Goal: Task Accomplishment & Management: Use online tool/utility

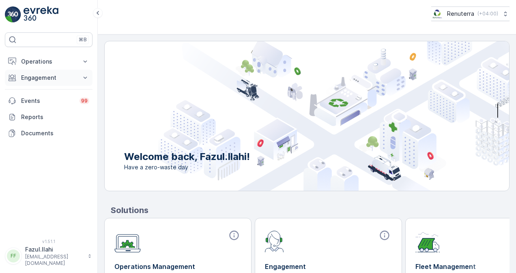
click at [47, 78] on p "Engagement" at bounding box center [48, 78] width 55 height 8
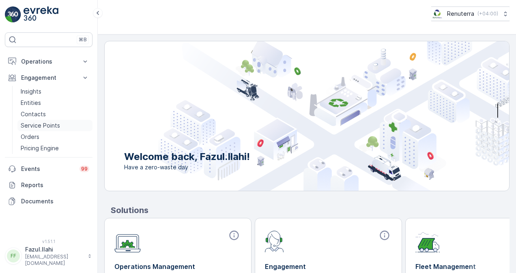
click at [49, 127] on p "Service Points" at bounding box center [40, 126] width 39 height 8
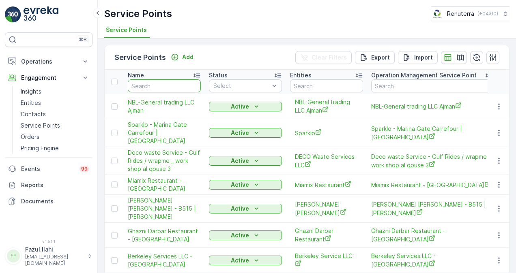
click at [142, 87] on input "text" at bounding box center [164, 85] width 73 height 13
type input "italin"
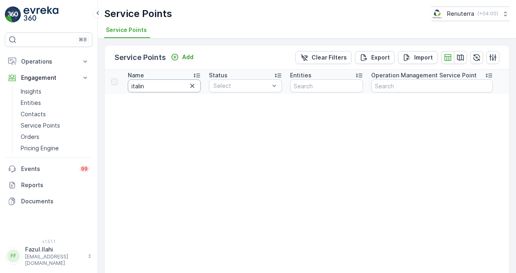
click at [155, 88] on input "italin" at bounding box center [164, 85] width 73 height 13
type input "italian"
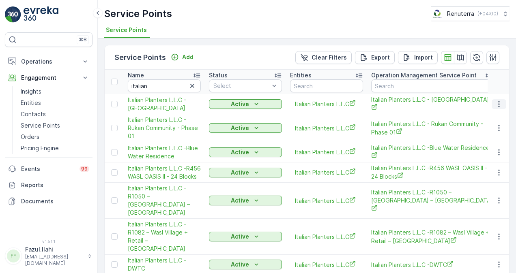
click at [491, 104] on button "button" at bounding box center [498, 104] width 15 height 10
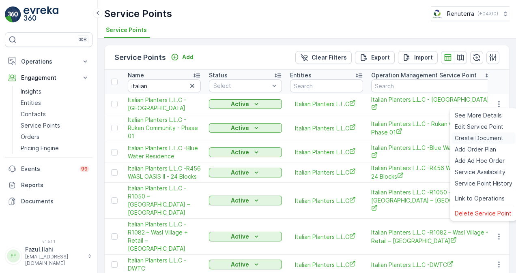
click at [480, 134] on div "Create Document" at bounding box center [483, 138] width 64 height 11
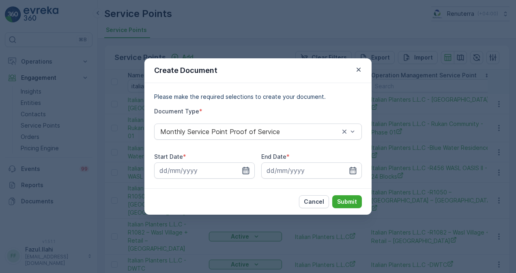
click at [242, 172] on icon "button" at bounding box center [246, 171] width 8 height 8
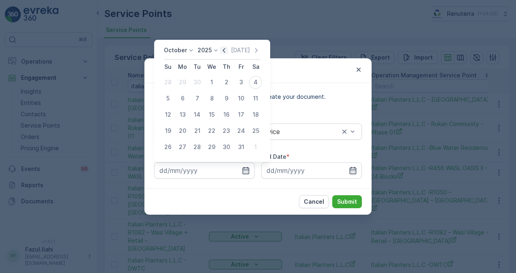
click at [224, 52] on icon "button" at bounding box center [224, 50] width 8 height 8
click at [183, 82] on div "1" at bounding box center [182, 82] width 13 height 13
type input "01.09.2025"
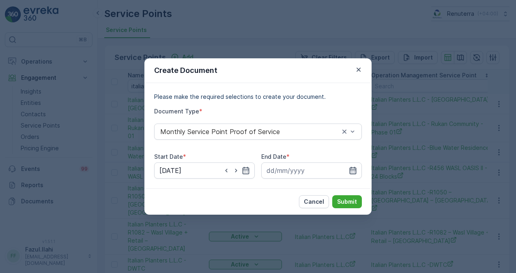
click at [354, 174] on icon "button" at bounding box center [352, 170] width 7 height 7
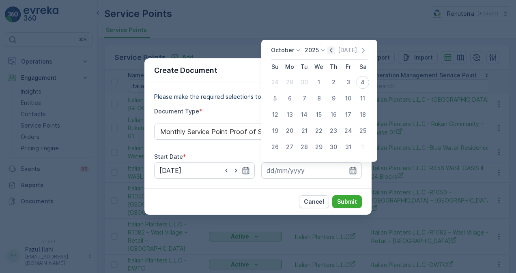
click at [330, 54] on icon "button" at bounding box center [331, 50] width 8 height 8
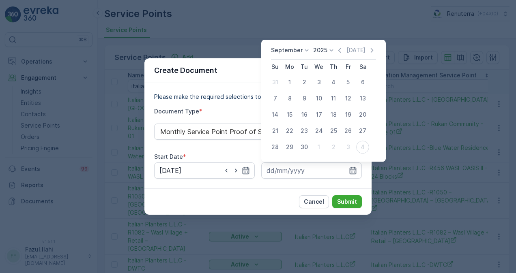
click at [306, 148] on div "30" at bounding box center [304, 147] width 13 height 13
type input "30.09.2025"
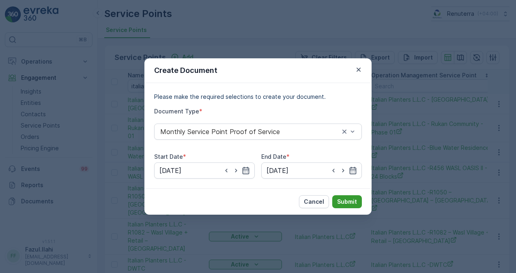
click at [341, 197] on button "Submit" at bounding box center [347, 201] width 30 height 13
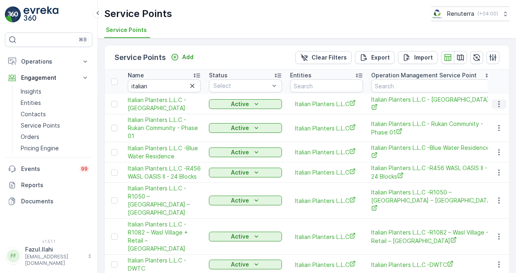
click at [498, 101] on icon "button" at bounding box center [498, 104] width 1 height 6
click at [505, 103] on td at bounding box center [498, 104] width 22 height 20
click at [502, 104] on button "button" at bounding box center [498, 104] width 15 height 10
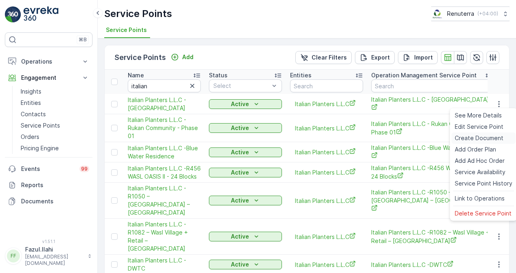
click at [490, 135] on span "Create Document" at bounding box center [478, 138] width 49 height 8
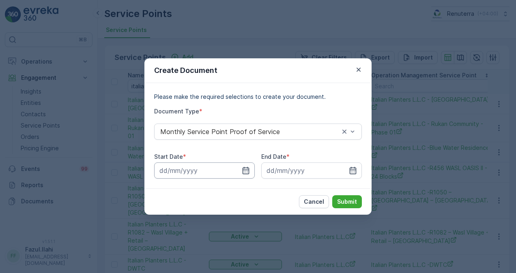
click at [252, 176] on input at bounding box center [204, 171] width 101 height 16
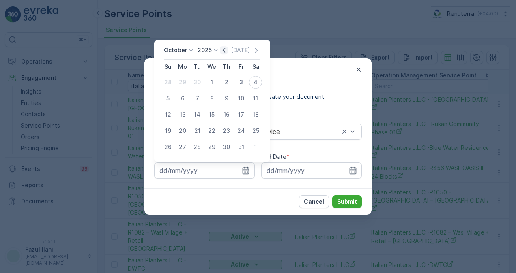
click at [225, 52] on icon "button" at bounding box center [224, 50] width 2 height 4
click at [184, 79] on div "1" at bounding box center [182, 82] width 13 height 13
type input "01.09.2025"
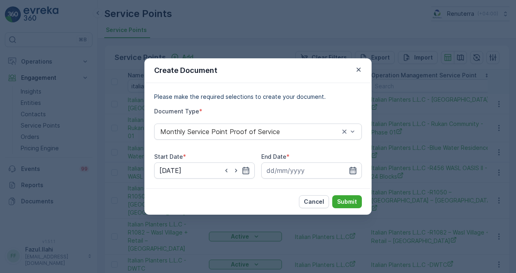
click at [355, 168] on icon "button" at bounding box center [352, 170] width 7 height 7
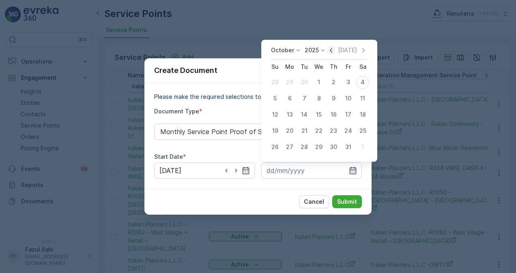
click at [332, 49] on icon "button" at bounding box center [331, 50] width 8 height 8
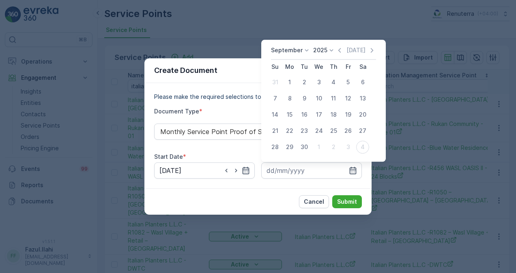
drag, startPoint x: 308, startPoint y: 149, endPoint x: 313, endPoint y: 152, distance: 5.5
click at [308, 150] on div "30" at bounding box center [304, 147] width 13 height 13
type input "30.09.2025"
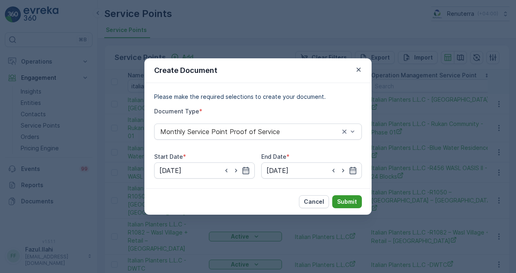
click at [346, 198] on p "Submit" at bounding box center [347, 202] width 20 height 8
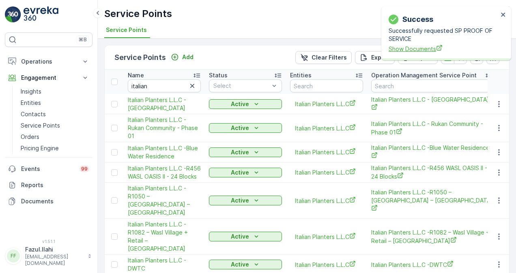
click at [396, 49] on span "Show Documents" at bounding box center [442, 49] width 109 height 9
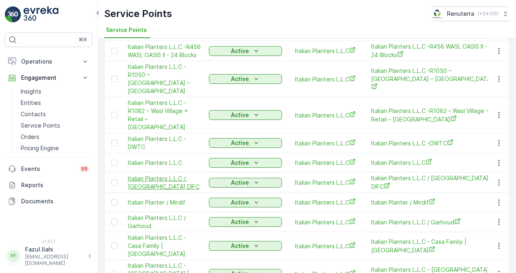
scroll to position [152, 0]
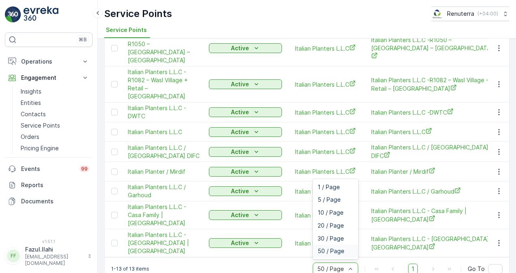
click at [326, 248] on span "50 / Page" at bounding box center [330, 251] width 27 height 6
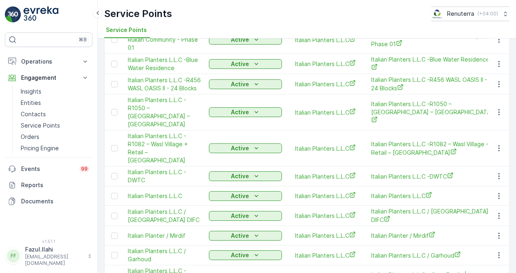
scroll to position [0, 0]
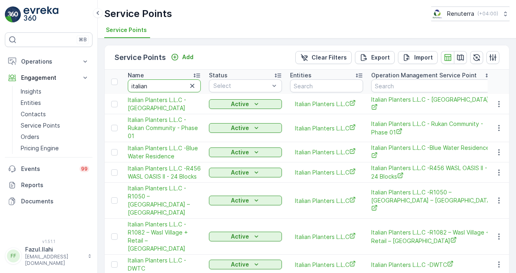
click at [163, 88] on input "italian" at bounding box center [164, 85] width 73 height 13
paste input "DAMAC HILLS 2"
type input "DAMAC HILLS 2"
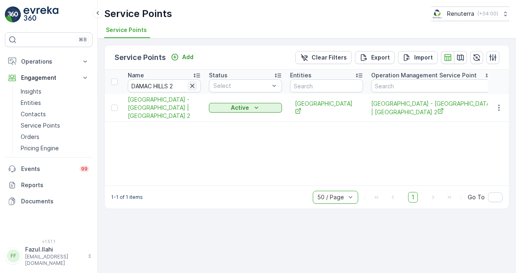
click at [193, 88] on icon "button" at bounding box center [192, 86] width 8 height 8
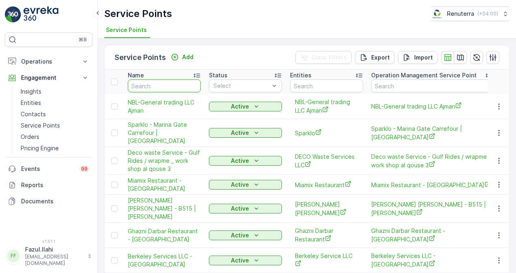
click at [165, 88] on input "text" at bounding box center [164, 85] width 73 height 13
paste input "ITALIAN"
type input "ITALIAN"
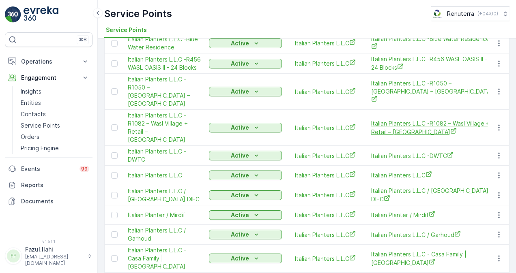
scroll to position [122, 0]
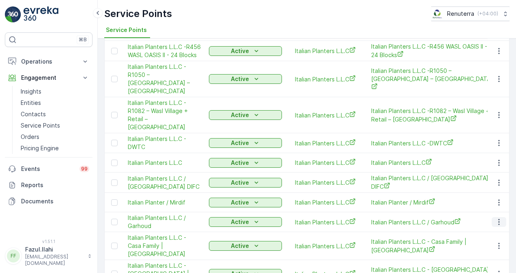
click at [500, 218] on icon "button" at bounding box center [499, 222] width 8 height 8
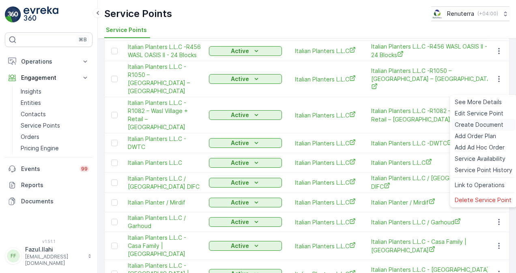
click at [473, 125] on span "Create Document" at bounding box center [478, 125] width 49 height 8
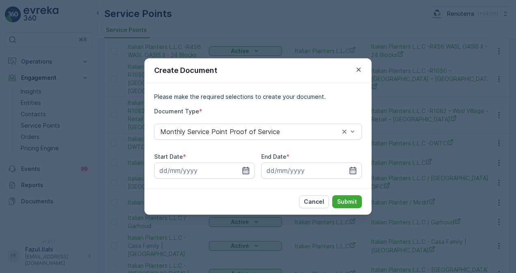
click at [246, 172] on icon "button" at bounding box center [246, 171] width 8 height 8
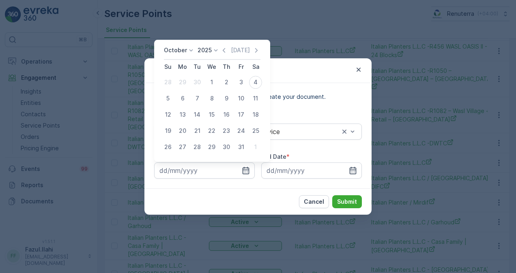
click at [224, 51] on icon "button" at bounding box center [224, 50] width 8 height 8
click at [182, 79] on div "1" at bounding box center [182, 82] width 13 height 13
type input "01.09.2025"
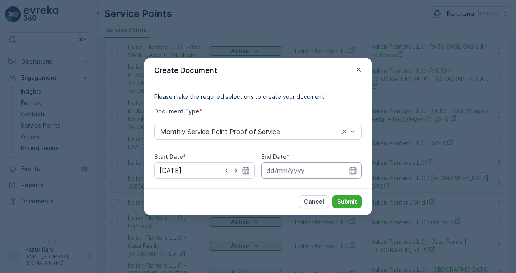
click at [358, 171] on input at bounding box center [311, 171] width 101 height 16
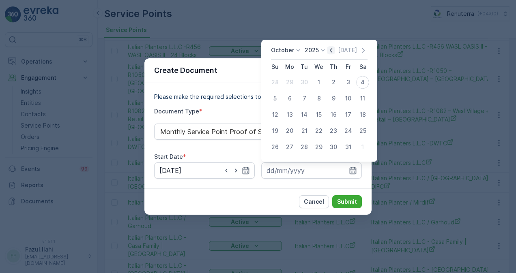
click at [333, 52] on icon "button" at bounding box center [331, 50] width 8 height 8
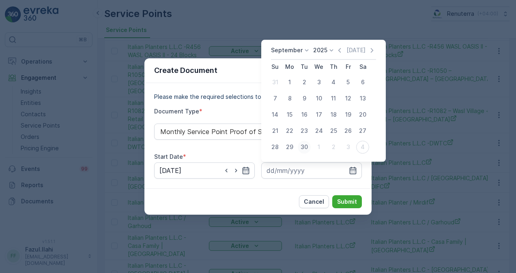
click at [304, 146] on div "30" at bounding box center [304, 147] width 13 height 13
type input "30.09.2025"
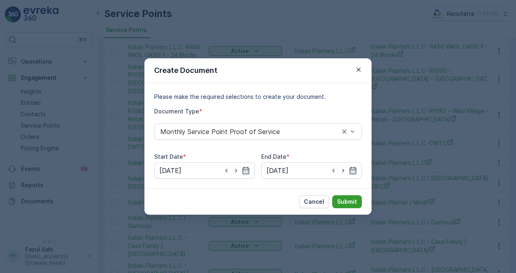
click at [347, 202] on p "Submit" at bounding box center [347, 202] width 20 height 8
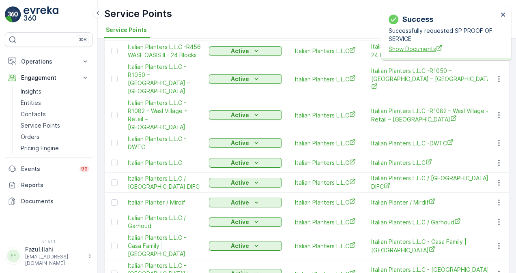
click at [409, 51] on div "Success Successfully requested SP PROOF OF SERVICE Show Documents" at bounding box center [443, 33] width 114 height 44
click at [409, 51] on span "Show Documents" at bounding box center [442, 49] width 109 height 9
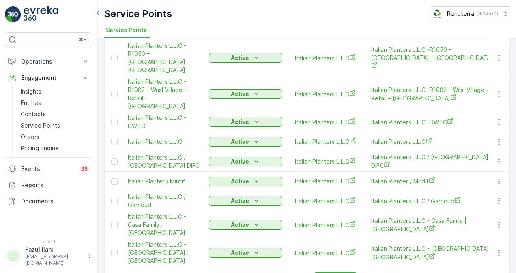
scroll to position [152, 0]
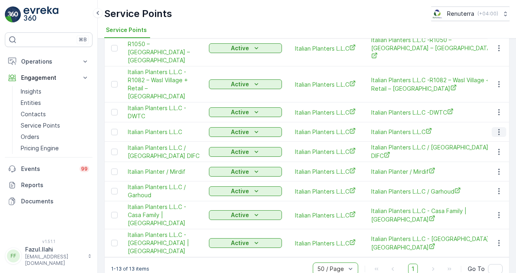
click at [501, 128] on icon "button" at bounding box center [499, 132] width 8 height 8
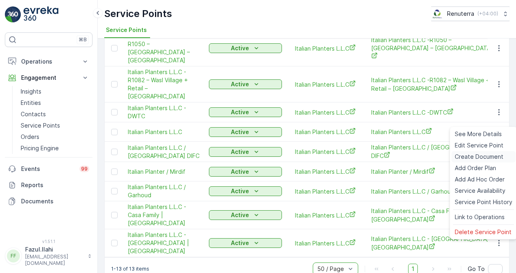
click at [483, 153] on span "Create Document" at bounding box center [478, 157] width 49 height 8
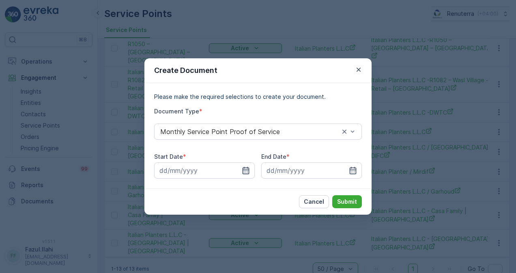
click at [242, 168] on icon "button" at bounding box center [246, 171] width 8 height 8
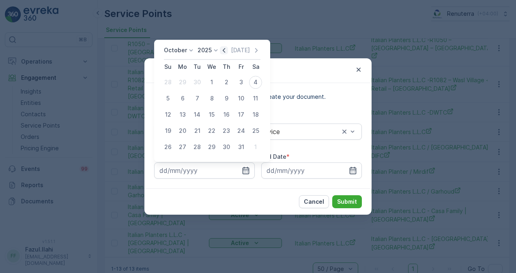
click at [228, 51] on icon "button" at bounding box center [224, 50] width 8 height 8
click at [180, 82] on div "1" at bounding box center [182, 82] width 13 height 13
type input "01.09.2025"
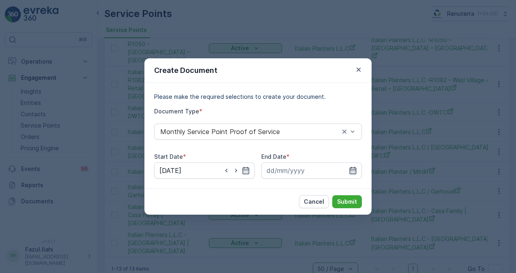
click at [352, 167] on icon "button" at bounding box center [353, 171] width 8 height 8
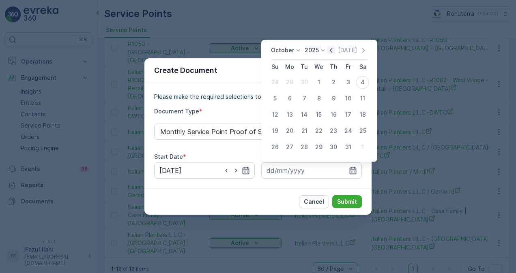
click at [330, 54] on icon "button" at bounding box center [331, 50] width 8 height 8
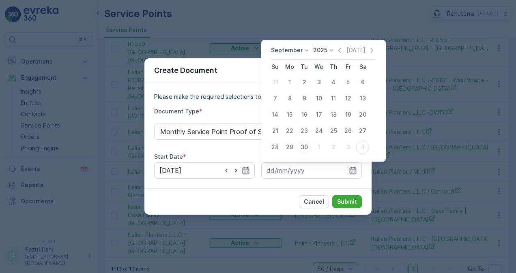
click at [307, 143] on div "30" at bounding box center [304, 147] width 13 height 13
type input "30.09.2025"
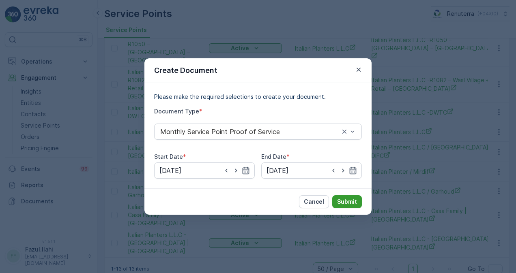
click at [340, 197] on button "Submit" at bounding box center [347, 201] width 30 height 13
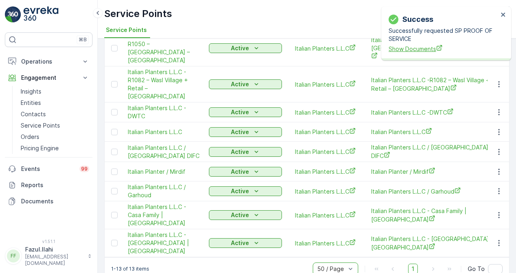
click at [414, 50] on span "Show Documents" at bounding box center [442, 49] width 109 height 9
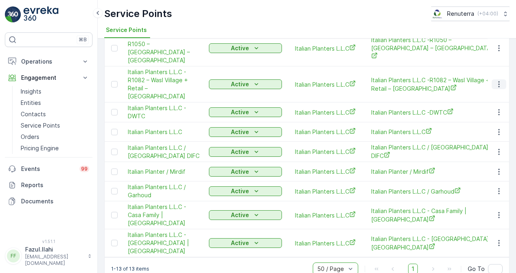
click at [502, 79] on button "button" at bounding box center [498, 84] width 15 height 10
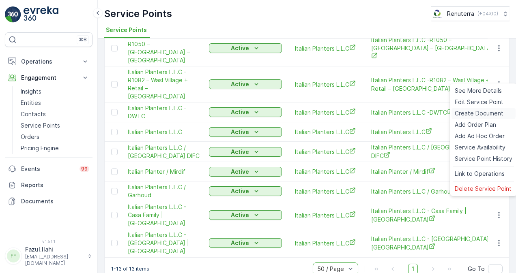
click at [488, 113] on span "Create Document" at bounding box center [478, 113] width 49 height 8
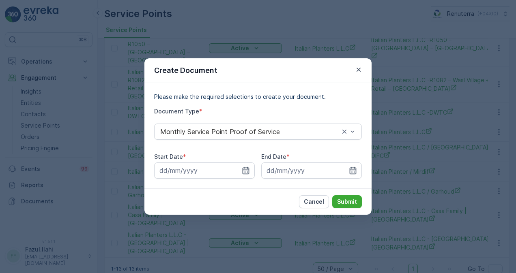
click at [360, 72] on icon "button" at bounding box center [358, 70] width 8 height 8
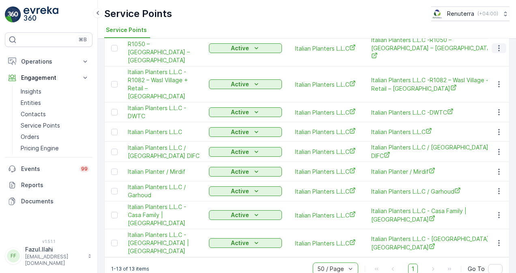
click at [495, 51] on icon "button" at bounding box center [499, 48] width 8 height 8
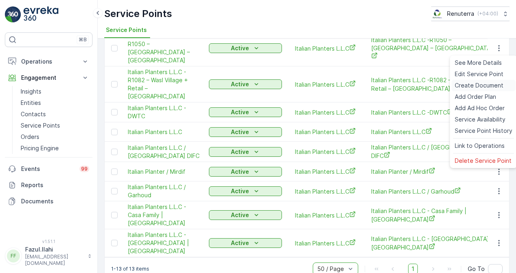
click at [462, 86] on span "Create Document" at bounding box center [478, 85] width 49 height 8
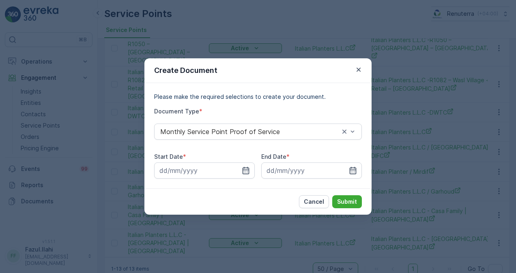
click at [365, 69] on div "Create Document" at bounding box center [257, 70] width 227 height 25
click at [360, 67] on icon "button" at bounding box center [358, 70] width 8 height 8
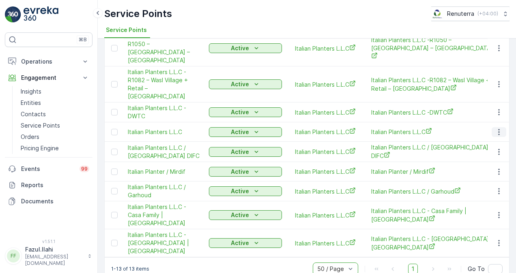
click at [500, 128] on icon "button" at bounding box center [499, 132] width 8 height 8
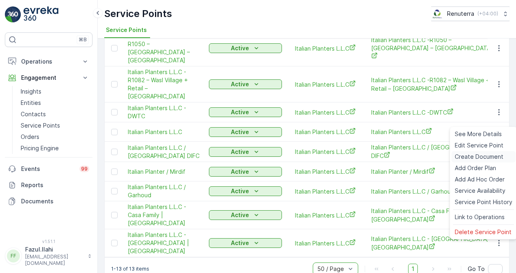
click at [482, 152] on div "Create Document" at bounding box center [483, 156] width 64 height 11
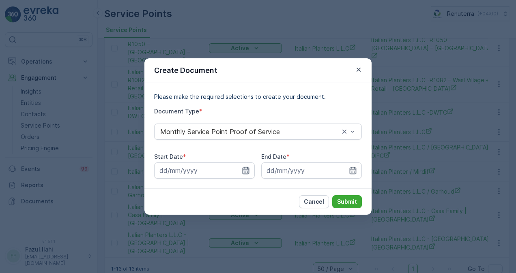
click at [247, 169] on icon "button" at bounding box center [246, 171] width 8 height 8
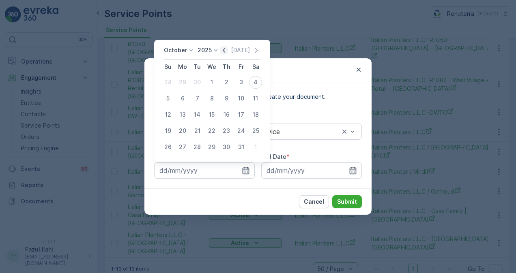
click at [228, 49] on icon "button" at bounding box center [224, 50] width 8 height 8
click at [182, 82] on div "1" at bounding box center [182, 82] width 13 height 13
type input "01.09.2025"
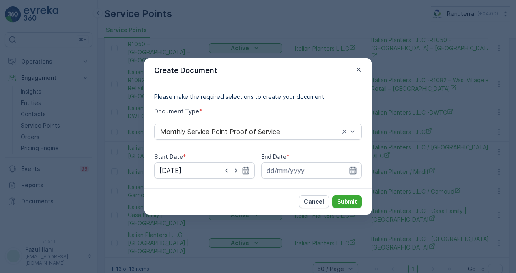
click at [351, 174] on icon "button" at bounding box center [352, 170] width 7 height 7
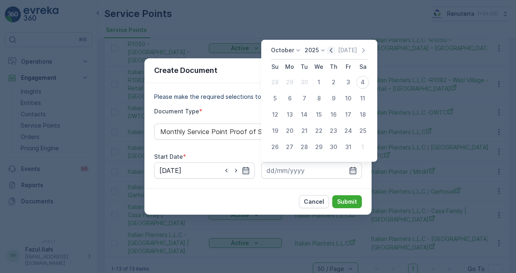
click at [332, 51] on icon "button" at bounding box center [331, 50] width 2 height 4
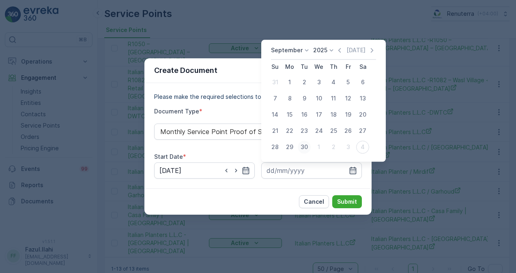
click at [305, 144] on div "30" at bounding box center [304, 147] width 13 height 13
type input "30.09.2025"
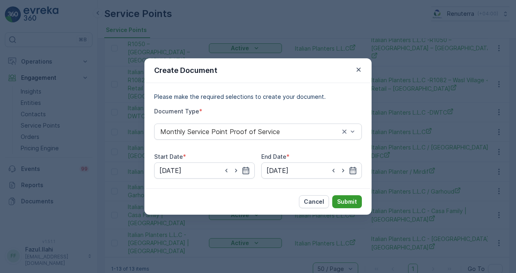
click at [348, 200] on p "Submit" at bounding box center [347, 202] width 20 height 8
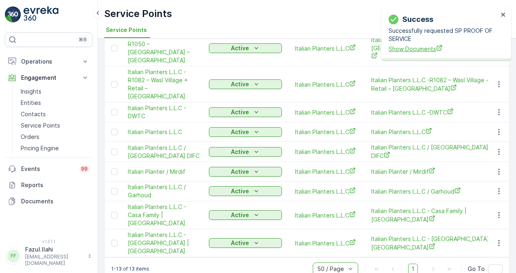
click at [414, 47] on span "Show Documents" at bounding box center [442, 49] width 109 height 9
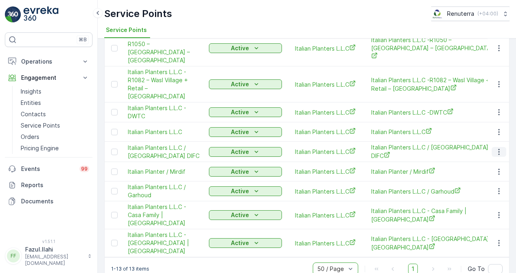
click at [498, 148] on icon "button" at bounding box center [499, 152] width 8 height 8
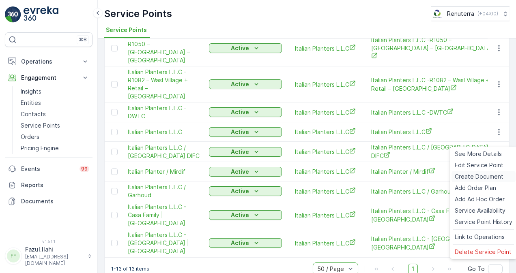
click at [477, 175] on span "Create Document" at bounding box center [478, 177] width 49 height 8
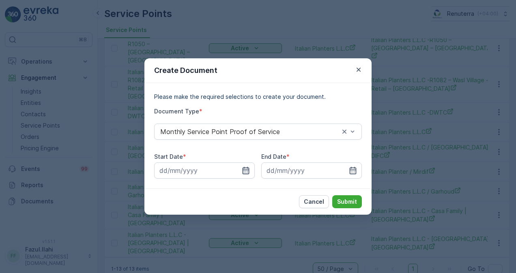
click at [249, 172] on icon "button" at bounding box center [246, 171] width 8 height 8
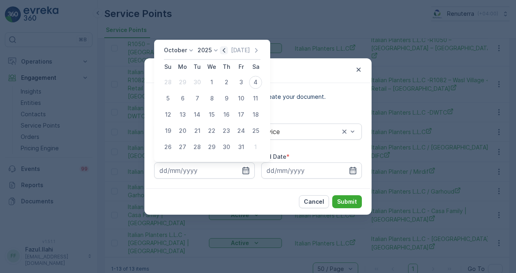
click at [223, 49] on icon "button" at bounding box center [224, 50] width 8 height 8
click at [182, 88] on div "1" at bounding box center [182, 82] width 13 height 13
type input "01.09.2025"
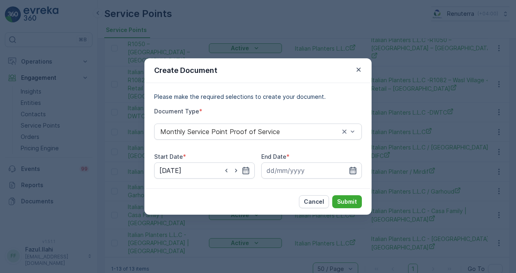
click at [356, 169] on icon "button" at bounding box center [352, 170] width 7 height 7
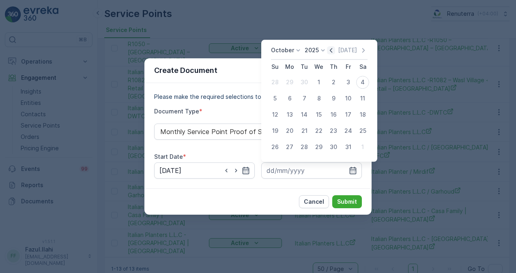
click at [334, 51] on icon "button" at bounding box center [331, 50] width 8 height 8
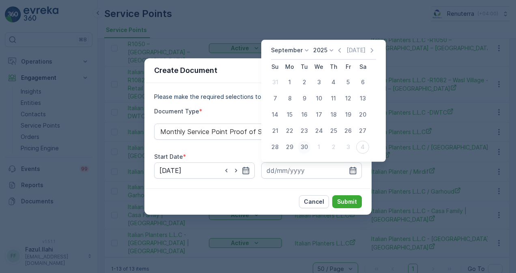
click at [302, 147] on div "30" at bounding box center [304, 147] width 13 height 13
type input "30.09.2025"
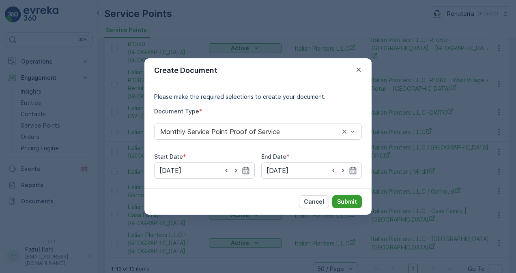
click at [355, 201] on p "Submit" at bounding box center [347, 202] width 20 height 8
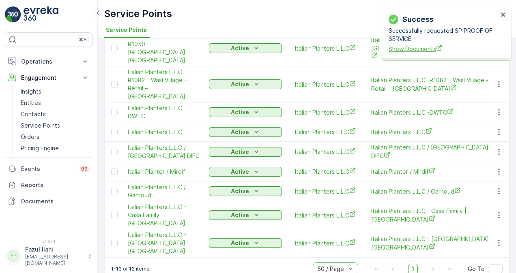
click at [405, 49] on span "Show Documents" at bounding box center [442, 49] width 109 height 9
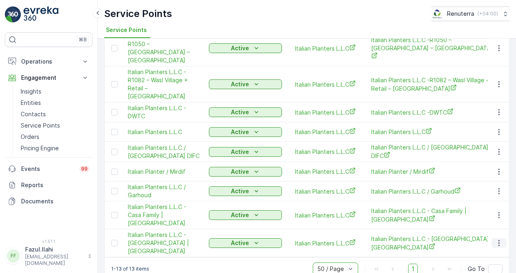
click at [500, 239] on icon "button" at bounding box center [499, 243] width 8 height 8
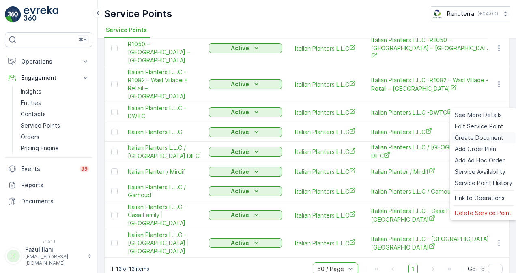
click at [467, 137] on span "Create Document" at bounding box center [478, 138] width 49 height 8
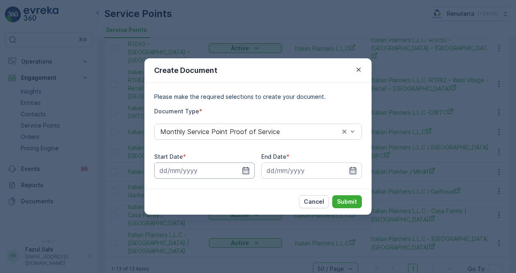
click at [254, 171] on input at bounding box center [204, 171] width 101 height 16
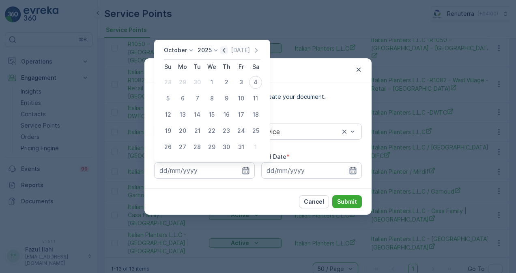
click at [221, 50] on icon "button" at bounding box center [224, 50] width 8 height 8
click at [185, 83] on div "1" at bounding box center [182, 82] width 13 height 13
type input "01.09.2025"
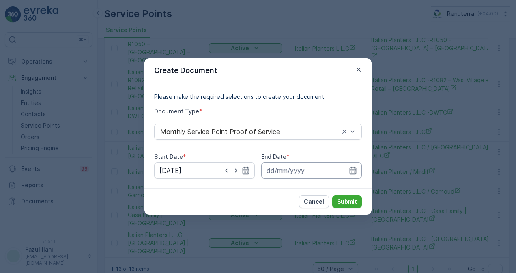
click at [351, 175] on input at bounding box center [311, 171] width 101 height 16
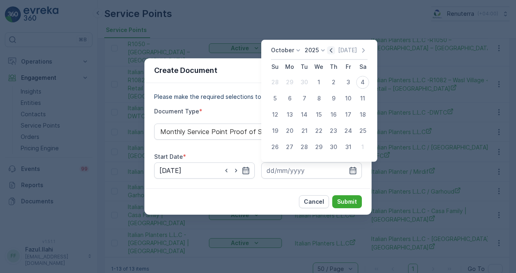
click at [332, 53] on icon "button" at bounding box center [331, 50] width 8 height 8
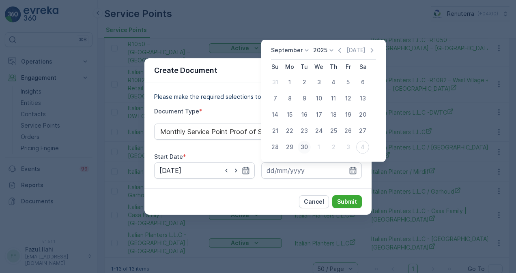
click at [308, 148] on div "30" at bounding box center [304, 147] width 13 height 13
type input "30.09.2025"
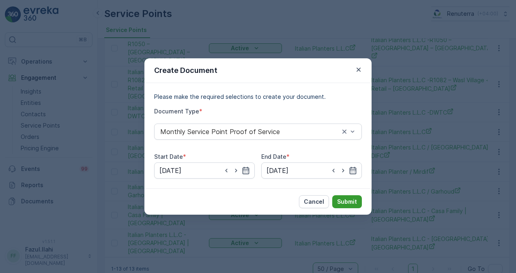
click at [345, 198] on p "Submit" at bounding box center [347, 202] width 20 height 8
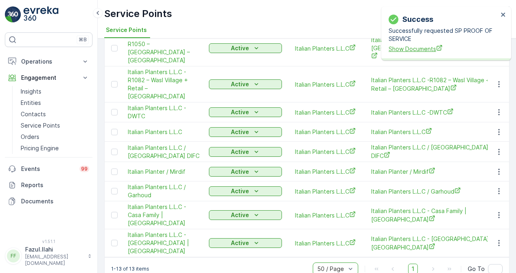
click at [416, 53] on span "Show Documents" at bounding box center [442, 49] width 109 height 9
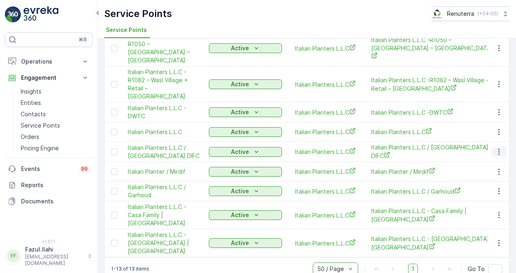
click at [500, 148] on icon "button" at bounding box center [499, 152] width 8 height 8
click at [504, 147] on button "button" at bounding box center [498, 152] width 15 height 10
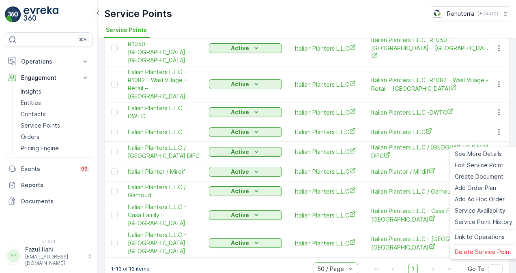
click at [502, 147] on button "button" at bounding box center [498, 152] width 15 height 10
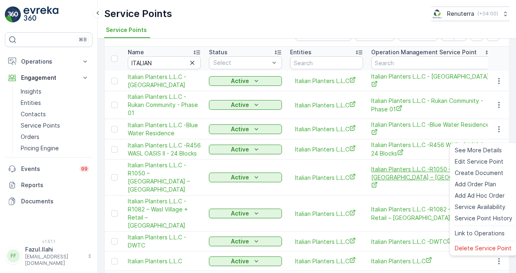
scroll to position [41, 0]
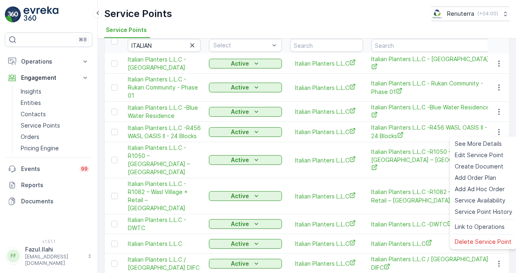
click at [427, 142] on td "Italian Planters L.L.C -R456 WASL OASIS II - 24 Blocks" at bounding box center [432, 132] width 130 height 20
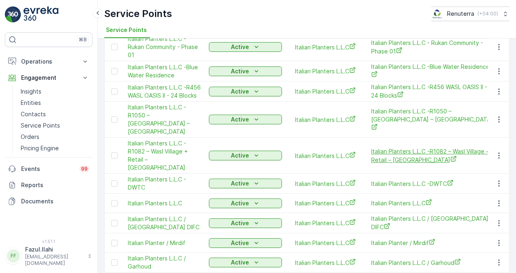
scroll to position [122, 0]
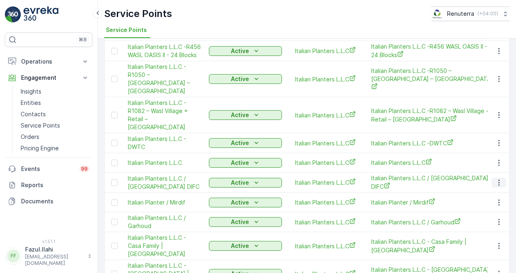
click at [500, 179] on icon "button" at bounding box center [499, 183] width 8 height 8
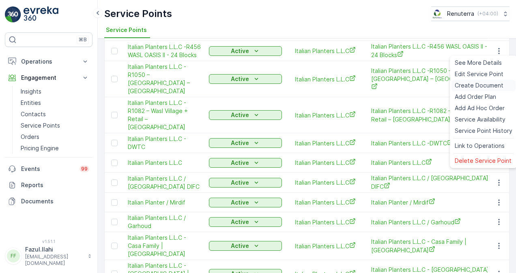
click at [455, 84] on span "Create Document" at bounding box center [478, 85] width 49 height 8
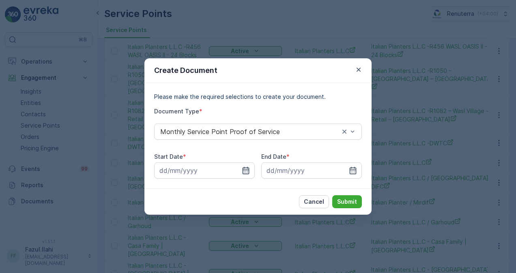
click at [248, 174] on icon "button" at bounding box center [245, 170] width 7 height 7
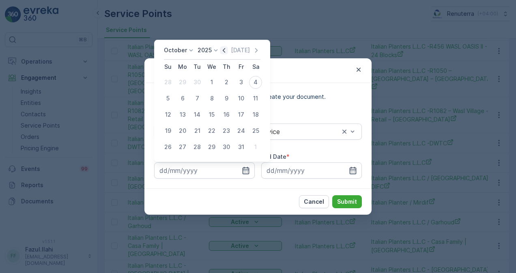
click at [225, 54] on icon "button" at bounding box center [224, 50] width 8 height 8
click at [184, 75] on button "1" at bounding box center [182, 82] width 15 height 15
type input "01.09.2025"
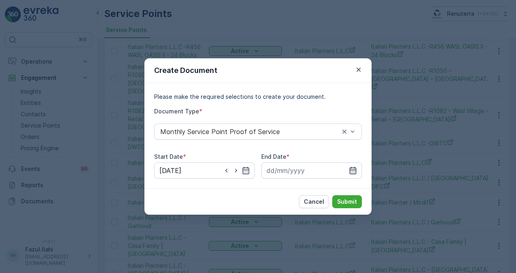
click at [355, 170] on icon "button" at bounding box center [352, 170] width 7 height 7
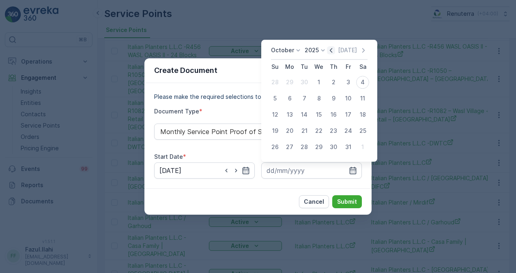
click at [335, 52] on icon "button" at bounding box center [331, 50] width 8 height 8
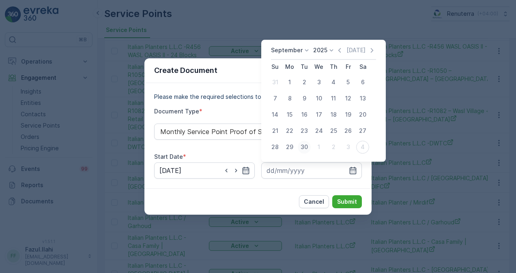
click at [309, 148] on div "30" at bounding box center [304, 147] width 13 height 13
type input "30.09.2025"
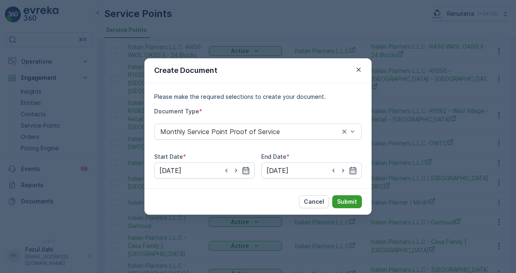
click at [349, 203] on p "Submit" at bounding box center [347, 202] width 20 height 8
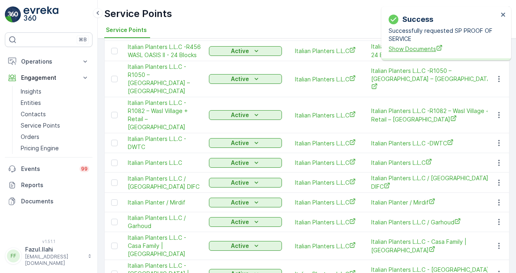
click at [403, 49] on span "Show Documents" at bounding box center [442, 49] width 109 height 9
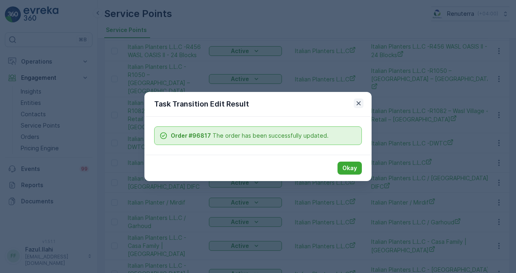
click at [358, 100] on icon "button" at bounding box center [358, 103] width 8 height 8
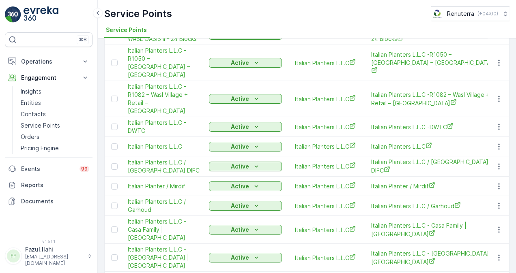
scroll to position [152, 0]
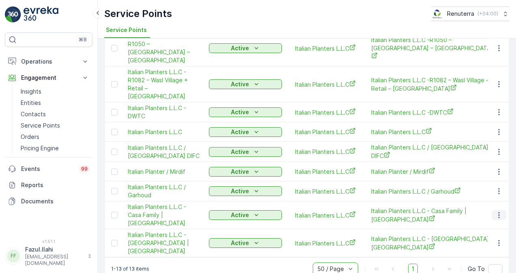
click at [497, 210] on button "button" at bounding box center [498, 215] width 15 height 10
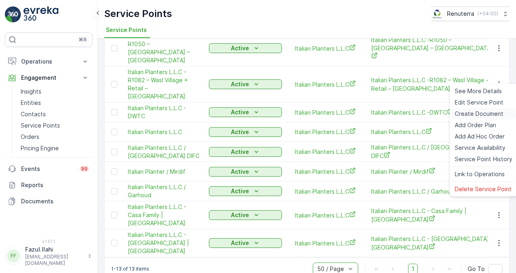
click at [484, 112] on span "Create Document" at bounding box center [478, 114] width 49 height 8
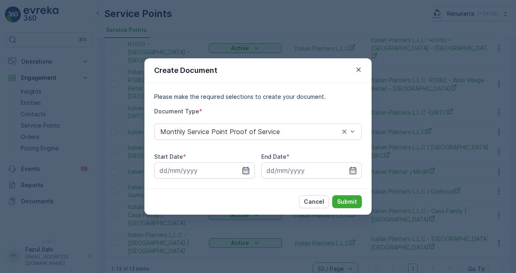
click at [243, 172] on icon "button" at bounding box center [246, 171] width 8 height 8
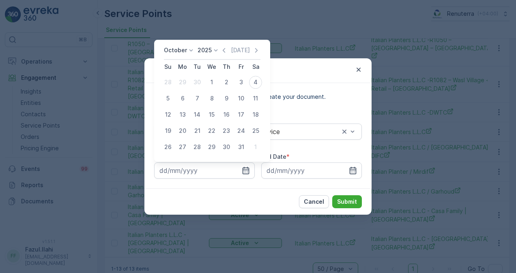
click at [224, 54] on icon "button" at bounding box center [224, 50] width 8 height 8
click at [179, 84] on div "1" at bounding box center [182, 82] width 13 height 13
type input "01.09.2025"
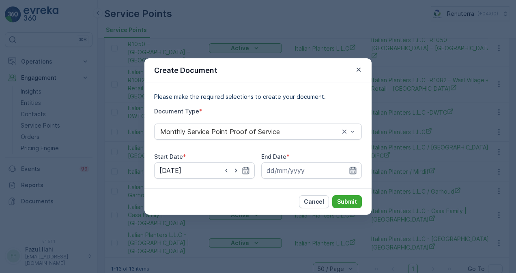
click at [352, 173] on icon "button" at bounding box center [353, 171] width 8 height 8
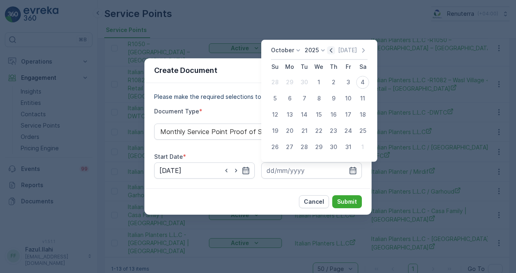
click at [332, 52] on icon "button" at bounding box center [331, 50] width 2 height 4
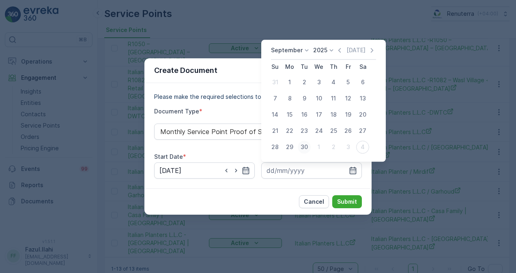
click at [304, 145] on div "30" at bounding box center [304, 147] width 13 height 13
type input "30.09.2025"
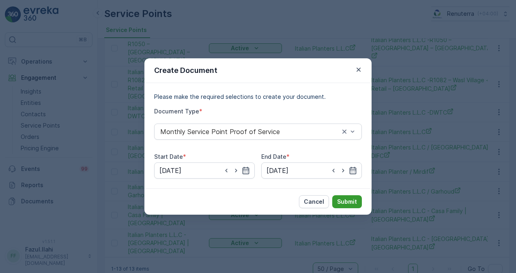
click at [344, 195] on button "Submit" at bounding box center [347, 201] width 30 height 13
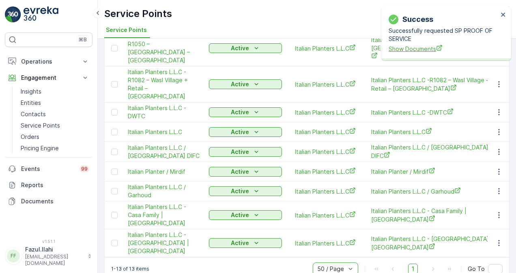
click at [409, 49] on span "Show Documents" at bounding box center [442, 49] width 109 height 9
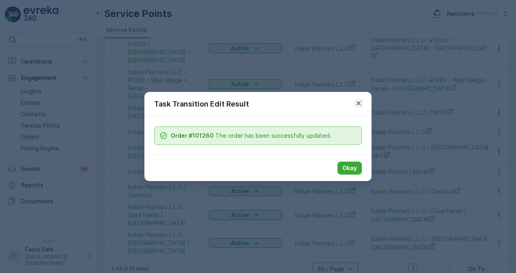
click at [357, 103] on icon "button" at bounding box center [358, 103] width 8 height 8
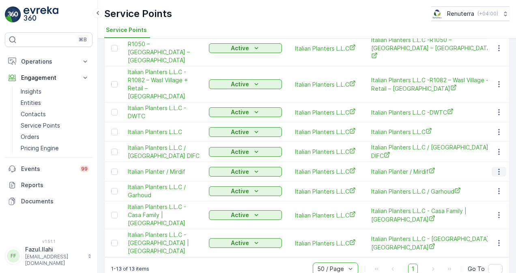
click at [496, 168] on icon "button" at bounding box center [499, 172] width 8 height 8
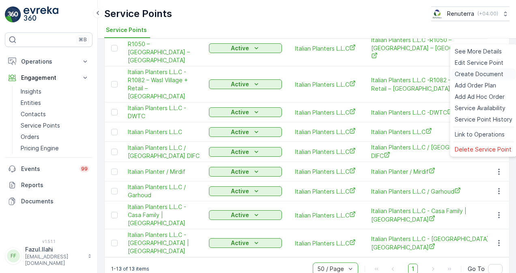
click at [469, 75] on span "Create Document" at bounding box center [478, 74] width 49 height 8
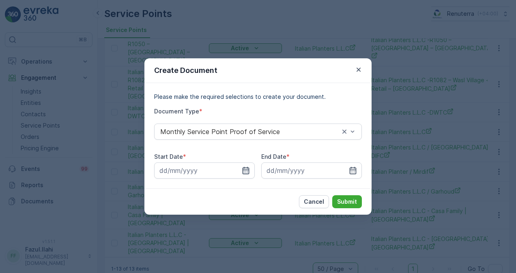
click at [243, 168] on icon "button" at bounding box center [245, 170] width 7 height 7
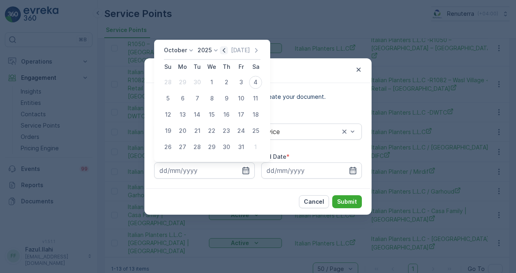
click at [225, 49] on icon "button" at bounding box center [224, 50] width 8 height 8
click at [187, 81] on div "1" at bounding box center [182, 82] width 13 height 13
type input "01.09.2025"
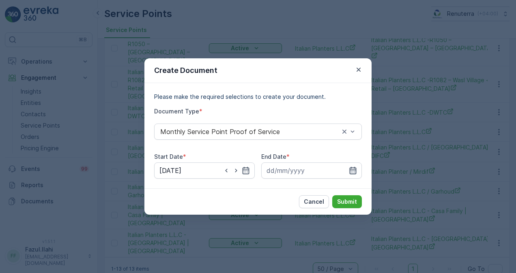
click at [351, 170] on icon "button" at bounding box center [353, 171] width 8 height 8
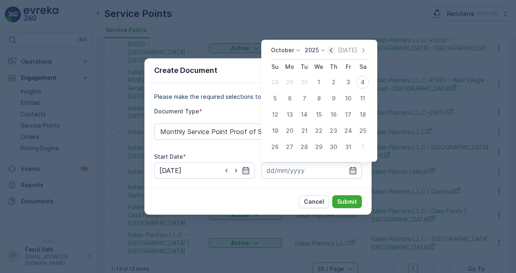
click at [331, 54] on icon "button" at bounding box center [331, 50] width 8 height 8
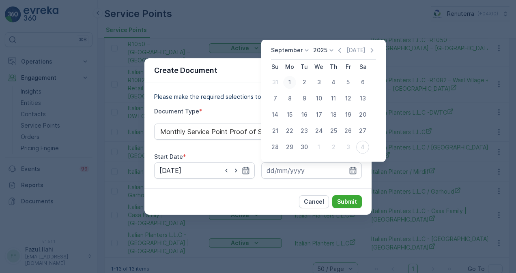
click at [291, 78] on div "1" at bounding box center [289, 82] width 13 height 13
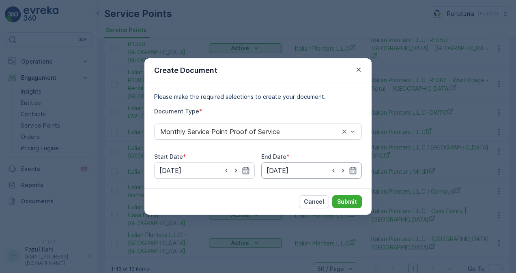
click at [358, 165] on input "01.09.2025" at bounding box center [311, 171] width 101 height 16
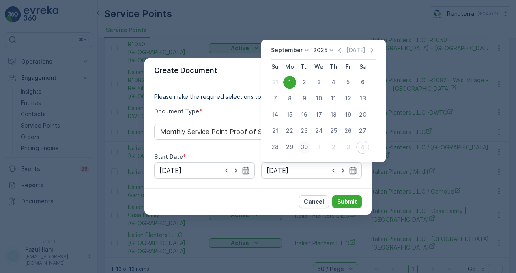
click at [306, 146] on div "30" at bounding box center [304, 147] width 13 height 13
type input "30.09.2025"
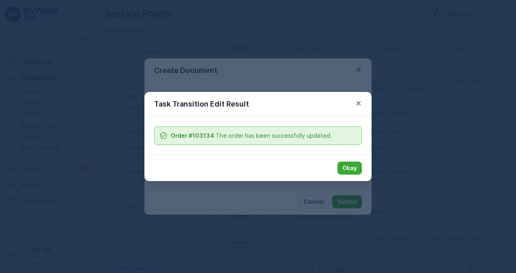
click at [357, 202] on div "Task Transition Edit Result Order #103134 The order has been successfully updat…" at bounding box center [258, 136] width 516 height 273
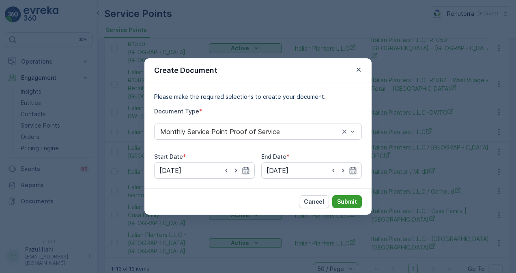
click at [354, 201] on p "Submit" at bounding box center [347, 202] width 20 height 8
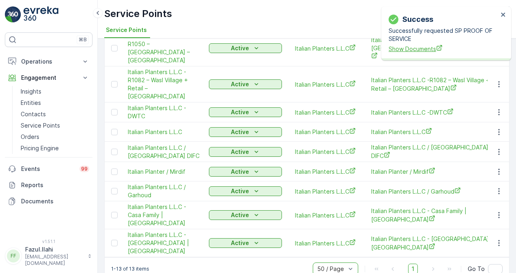
click at [398, 49] on span "Show Documents" at bounding box center [442, 49] width 109 height 9
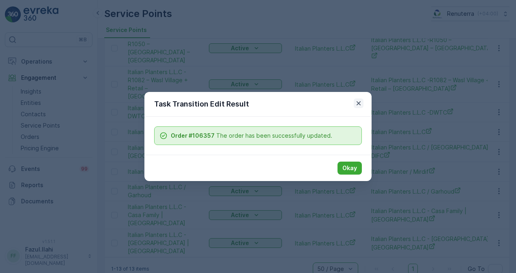
click at [357, 107] on icon "button" at bounding box center [358, 103] width 8 height 8
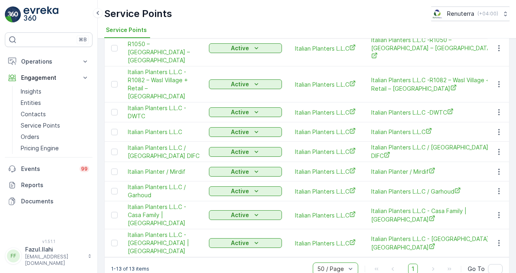
scroll to position [112, 0]
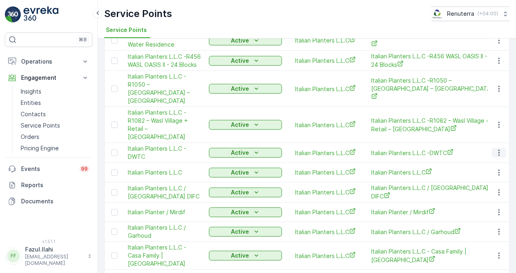
click at [495, 149] on icon "button" at bounding box center [499, 153] width 8 height 8
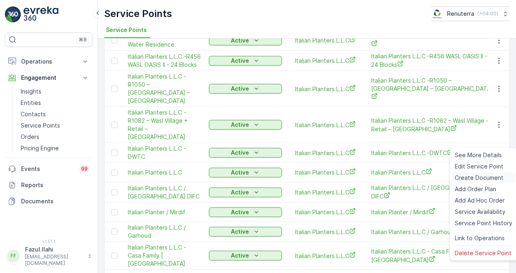
click at [488, 176] on span "Create Document" at bounding box center [478, 178] width 49 height 8
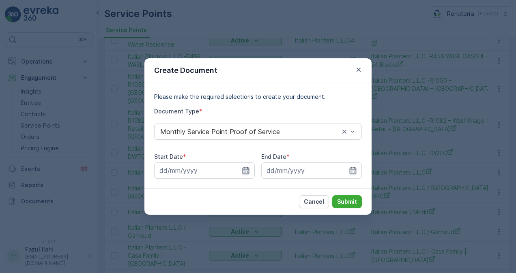
click at [249, 170] on icon "button" at bounding box center [246, 171] width 8 height 8
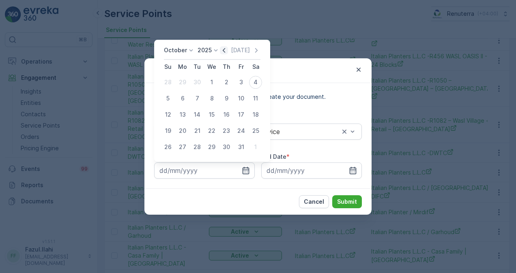
click at [225, 51] on icon "button" at bounding box center [224, 50] width 8 height 8
click at [179, 79] on div "1" at bounding box center [182, 82] width 13 height 13
type input "01.09.2025"
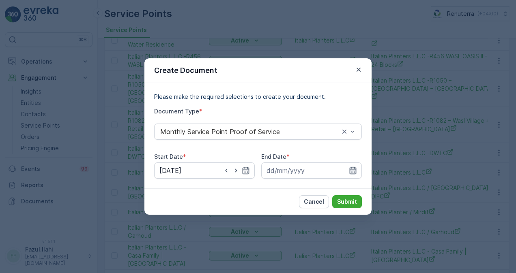
click at [352, 170] on icon "button" at bounding box center [352, 170] width 7 height 7
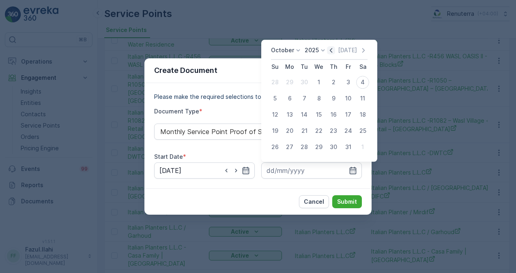
click at [332, 52] on icon "button" at bounding box center [331, 50] width 8 height 8
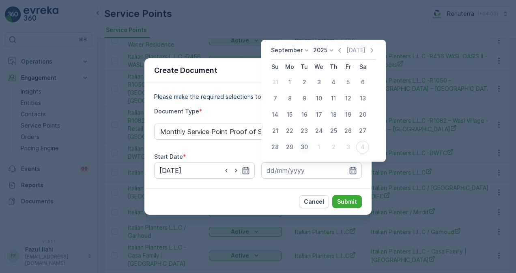
click at [306, 148] on div "30" at bounding box center [304, 147] width 13 height 13
type input "30.09.2025"
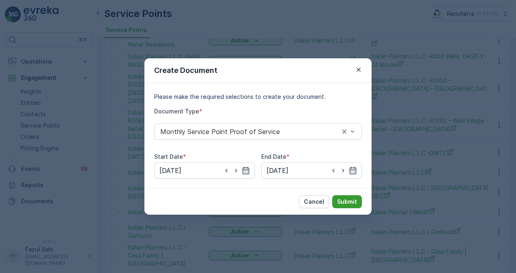
click at [343, 201] on p "Submit" at bounding box center [347, 202] width 20 height 8
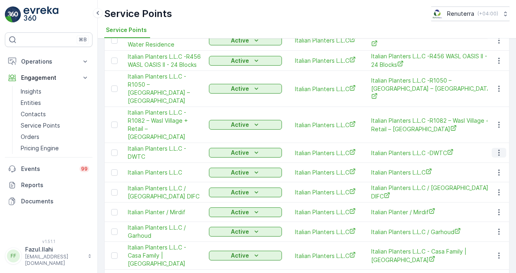
click at [496, 149] on icon "button" at bounding box center [499, 153] width 8 height 8
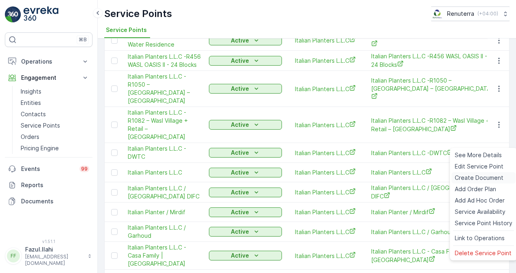
click at [485, 177] on span "Create Document" at bounding box center [478, 178] width 49 height 8
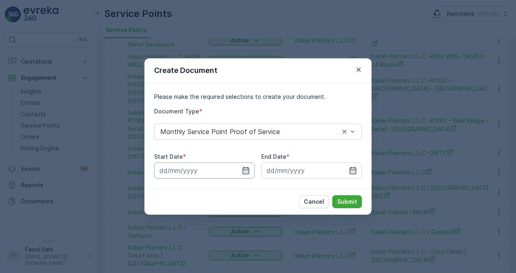
click at [251, 172] on input at bounding box center [204, 171] width 101 height 16
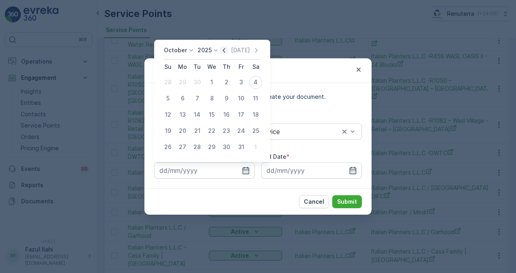
click at [225, 49] on icon "button" at bounding box center [224, 50] width 8 height 8
click at [186, 79] on div "1" at bounding box center [182, 82] width 13 height 13
type input "01.09.2025"
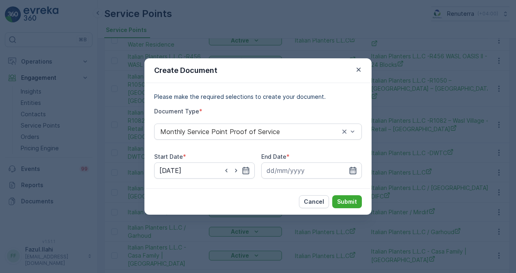
click at [356, 169] on icon "button" at bounding box center [353, 171] width 8 height 8
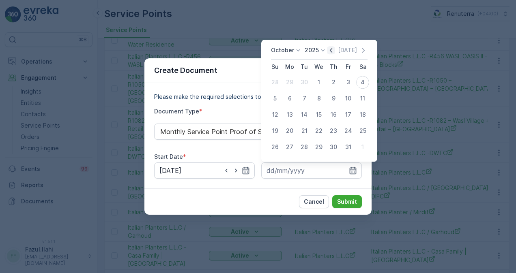
click at [334, 51] on icon "button" at bounding box center [331, 50] width 8 height 8
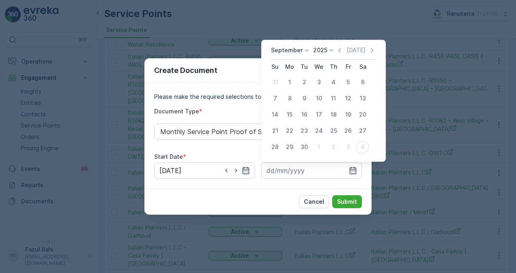
click at [302, 144] on div "30" at bounding box center [304, 147] width 13 height 13
type input "30.09.2025"
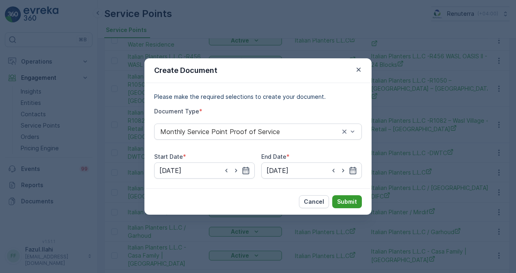
click at [343, 205] on p "Submit" at bounding box center [347, 202] width 20 height 8
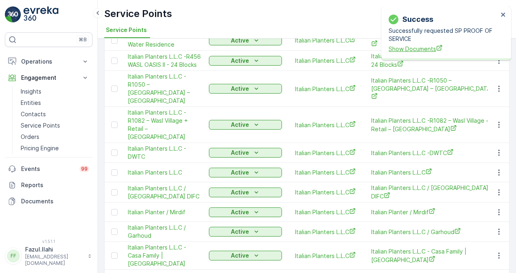
click at [404, 48] on span "Show Documents" at bounding box center [442, 49] width 109 height 9
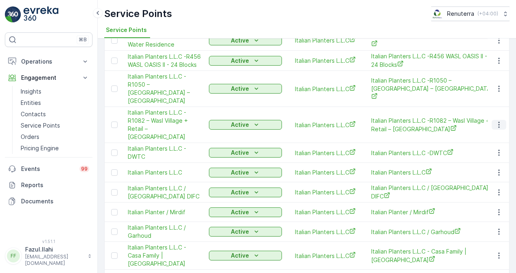
click at [496, 121] on icon "button" at bounding box center [499, 125] width 8 height 8
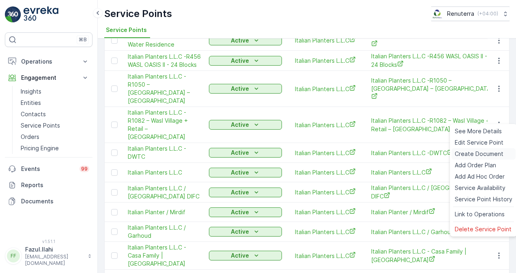
click at [480, 154] on span "Create Document" at bounding box center [478, 154] width 49 height 8
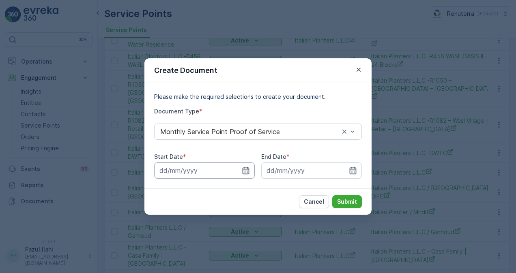
click at [245, 166] on input at bounding box center [204, 171] width 101 height 16
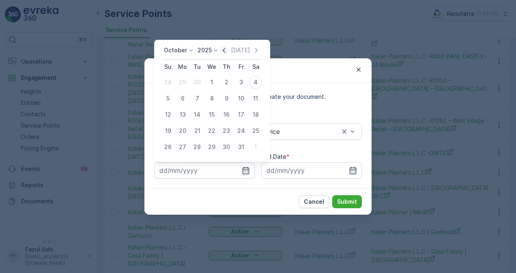
click at [227, 50] on icon "button" at bounding box center [224, 50] width 8 height 8
click at [181, 86] on div "1" at bounding box center [182, 82] width 13 height 13
type input "01.09.2025"
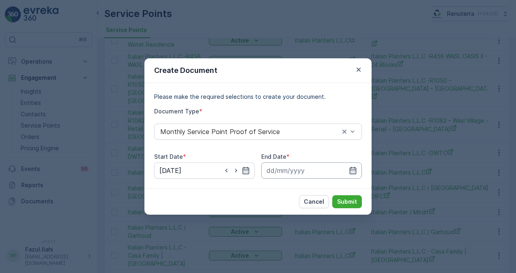
click at [354, 166] on input at bounding box center [311, 171] width 101 height 16
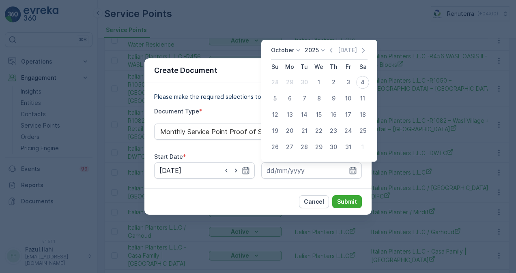
click at [330, 50] on icon "button" at bounding box center [331, 50] width 8 height 8
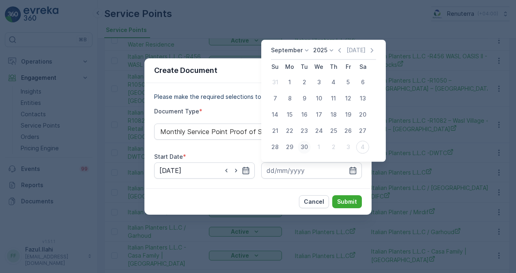
click at [304, 144] on div "30" at bounding box center [304, 147] width 13 height 13
type input "30.09.2025"
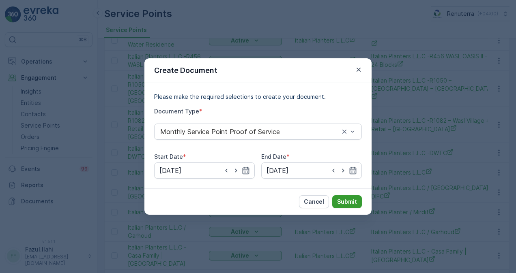
click at [343, 201] on p "Submit" at bounding box center [347, 202] width 20 height 8
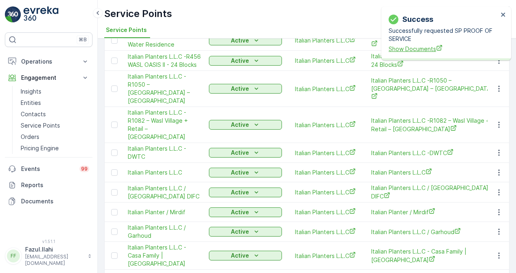
click at [418, 51] on span "Show Documents" at bounding box center [442, 49] width 109 height 9
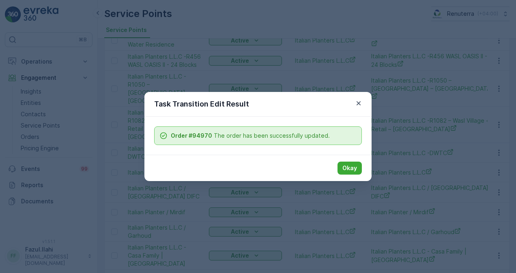
click at [357, 104] on icon "button" at bounding box center [358, 103] width 8 height 8
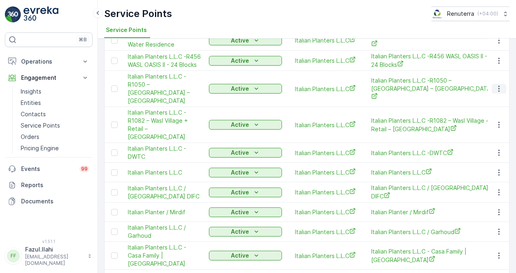
click at [495, 88] on icon "button" at bounding box center [499, 89] width 8 height 8
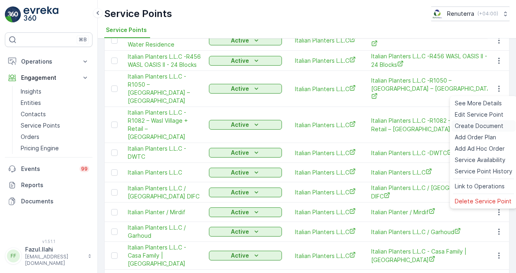
click at [491, 123] on span "Create Document" at bounding box center [478, 126] width 49 height 8
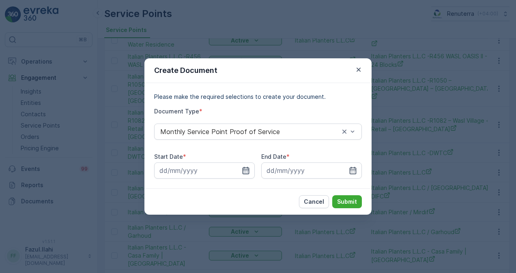
click at [245, 170] on icon "button" at bounding box center [245, 170] width 7 height 7
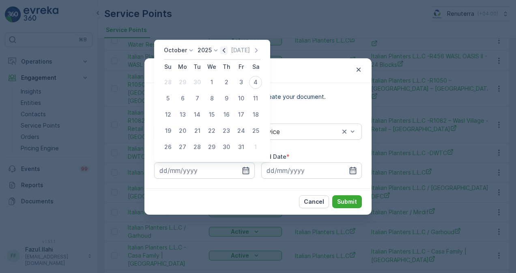
click at [225, 52] on icon "button" at bounding box center [224, 50] width 8 height 8
click at [182, 84] on div "1" at bounding box center [182, 82] width 13 height 13
type input "01.09.2025"
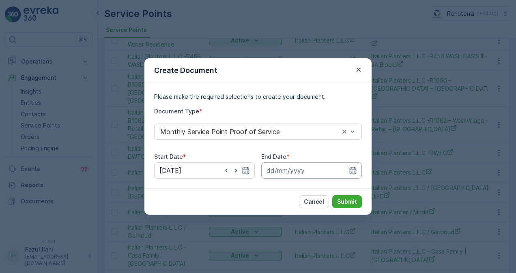
click at [355, 166] on input at bounding box center [311, 171] width 101 height 16
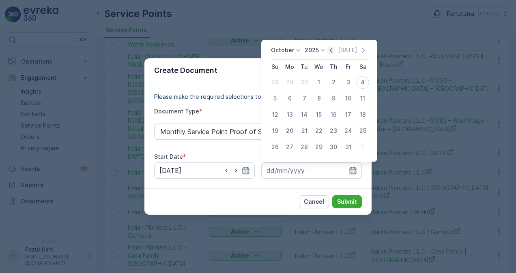
click at [331, 50] on icon "button" at bounding box center [331, 50] width 8 height 8
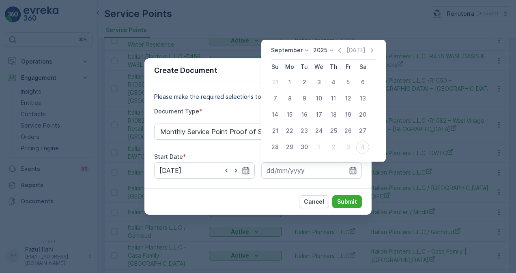
click at [307, 146] on div "30" at bounding box center [304, 147] width 13 height 13
type input "30.09.2025"
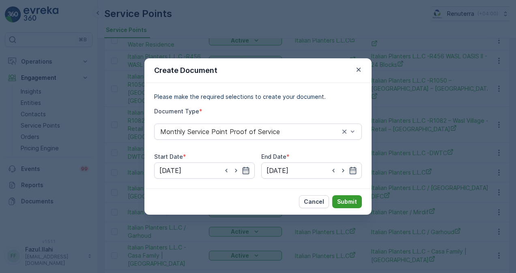
click at [348, 199] on p "Submit" at bounding box center [347, 202] width 20 height 8
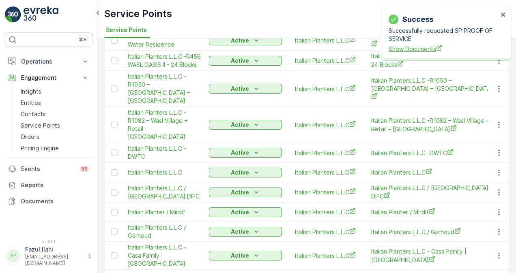
click at [400, 51] on span "Show Documents" at bounding box center [442, 49] width 109 height 9
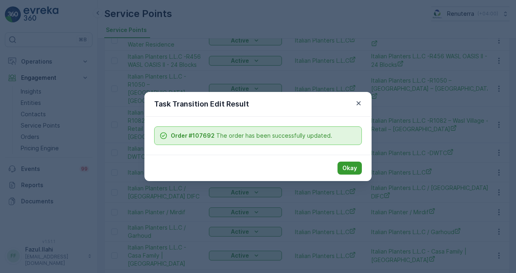
click at [350, 172] on p "Okay" at bounding box center [349, 168] width 15 height 8
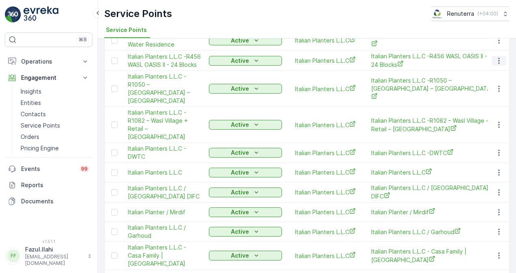
click at [495, 59] on icon "button" at bounding box center [499, 61] width 8 height 8
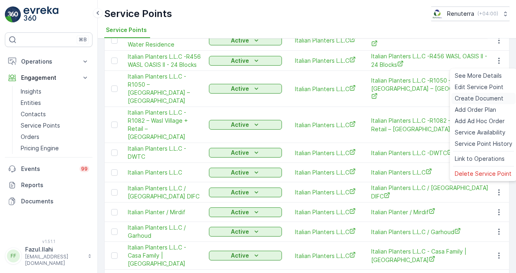
click at [489, 101] on span "Create Document" at bounding box center [478, 98] width 49 height 8
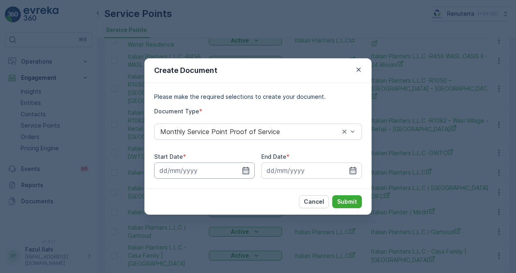
click at [241, 174] on input at bounding box center [204, 171] width 101 height 16
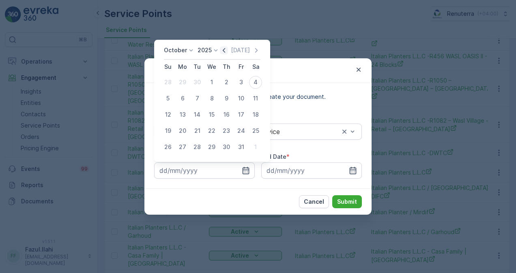
click at [225, 52] on icon "button" at bounding box center [224, 50] width 8 height 8
click at [182, 81] on div "1" at bounding box center [182, 82] width 13 height 13
type input "01.09.2025"
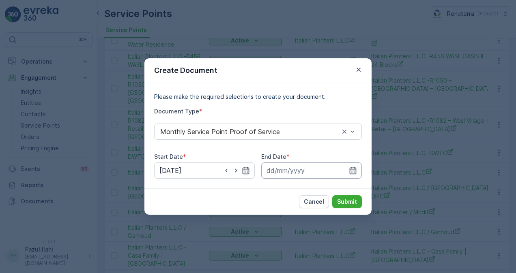
click at [357, 169] on input at bounding box center [311, 171] width 101 height 16
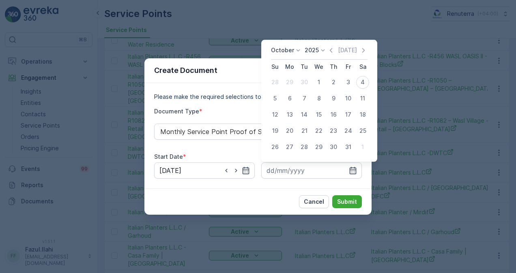
click at [329, 51] on icon "button" at bounding box center [331, 50] width 8 height 8
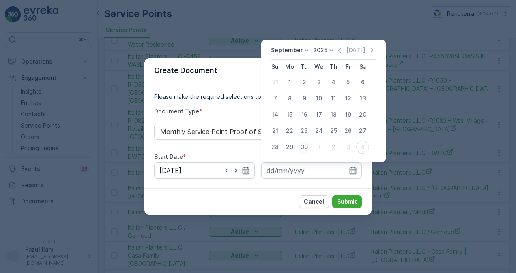
click at [305, 146] on div "30" at bounding box center [304, 147] width 13 height 13
type input "30.09.2025"
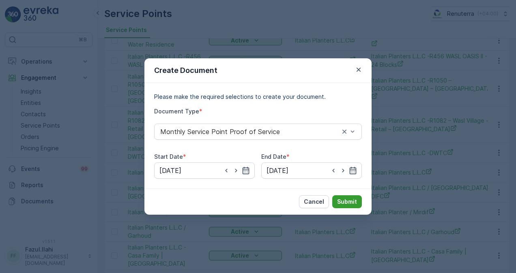
click at [345, 199] on p "Submit" at bounding box center [347, 202] width 20 height 8
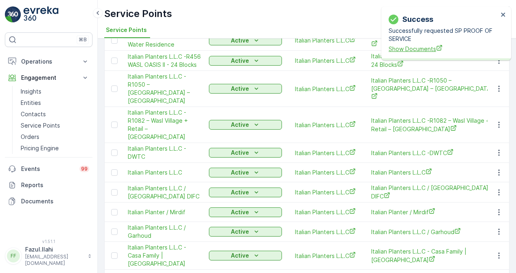
click at [409, 51] on span "Show Documents" at bounding box center [442, 49] width 109 height 9
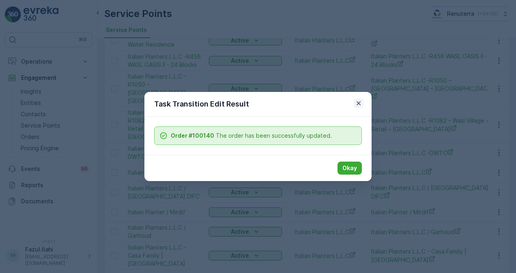
click at [359, 103] on icon "button" at bounding box center [358, 103] width 8 height 8
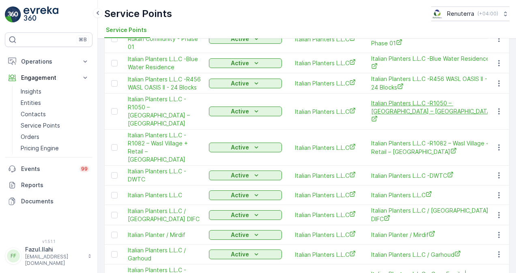
scroll to position [71, 0]
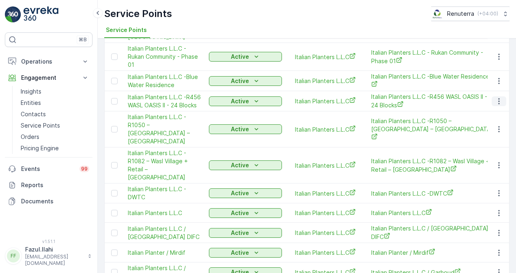
click at [495, 102] on icon "button" at bounding box center [499, 101] width 8 height 8
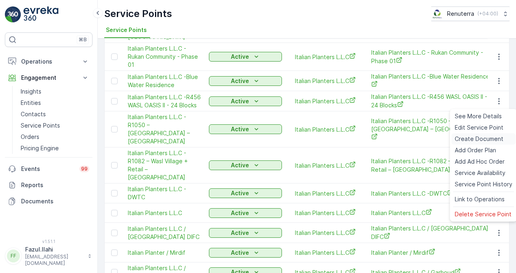
click at [488, 134] on div "Create Document" at bounding box center [483, 138] width 64 height 11
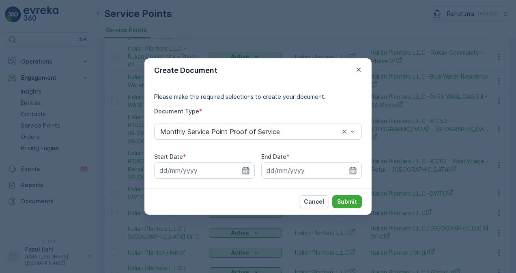
click at [247, 170] on icon "button" at bounding box center [246, 171] width 8 height 8
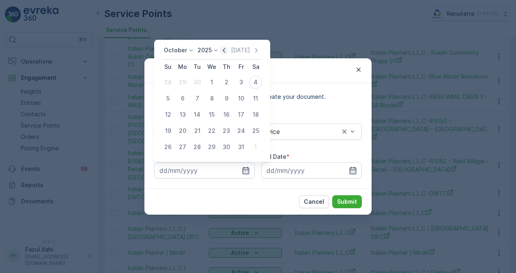
click at [225, 52] on icon "button" at bounding box center [224, 50] width 8 height 8
click at [182, 83] on div "1" at bounding box center [182, 82] width 13 height 13
type input "01.09.2025"
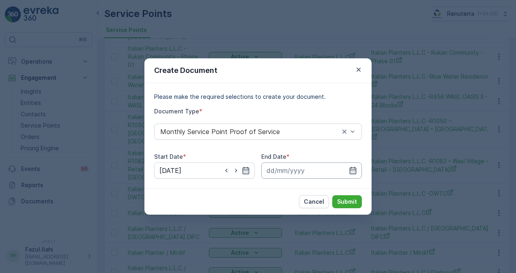
click at [354, 176] on input at bounding box center [311, 171] width 101 height 16
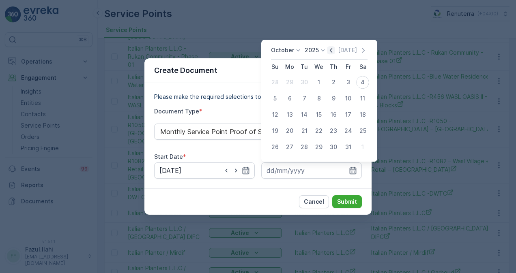
click at [331, 52] on icon "button" at bounding box center [331, 50] width 8 height 8
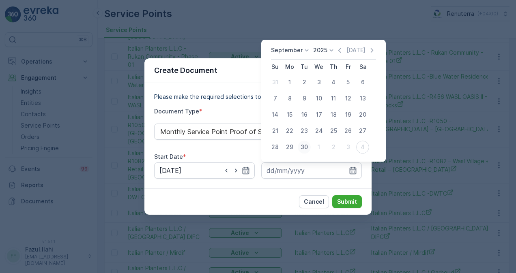
click at [302, 147] on div "30" at bounding box center [304, 147] width 13 height 13
type input "30.09.2025"
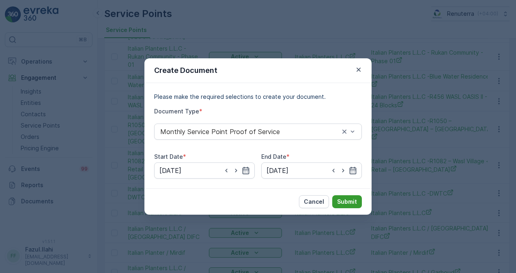
click at [341, 202] on p "Submit" at bounding box center [347, 202] width 20 height 8
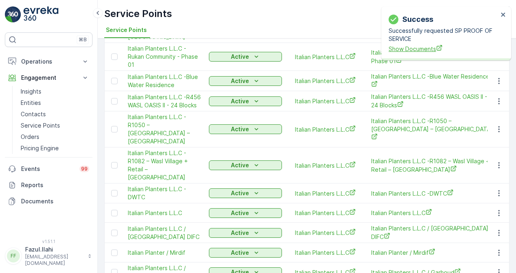
click at [425, 45] on span "Show Documents" at bounding box center [442, 49] width 109 height 9
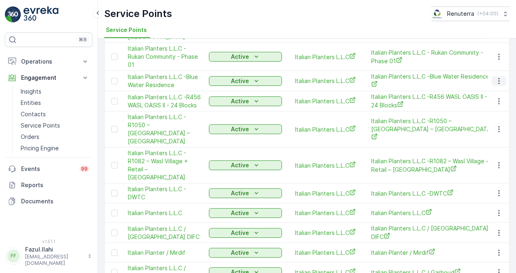
click at [500, 76] on button "button" at bounding box center [498, 81] width 15 height 10
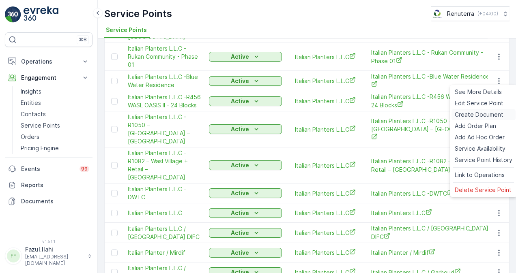
click at [487, 111] on span "Create Document" at bounding box center [478, 115] width 49 height 8
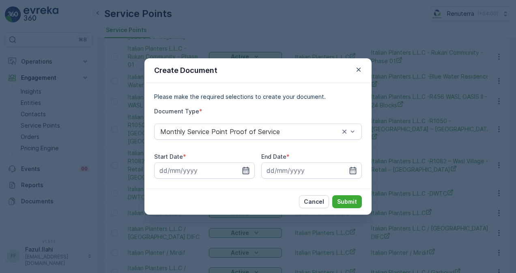
click at [247, 170] on icon "button" at bounding box center [246, 171] width 8 height 8
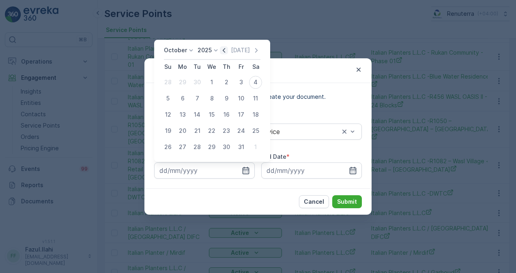
click at [226, 50] on icon "button" at bounding box center [224, 50] width 8 height 8
click at [181, 79] on div "1" at bounding box center [182, 82] width 13 height 13
type input "01.09.2025"
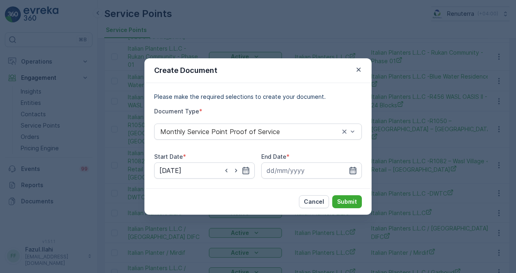
click at [354, 173] on icon "button" at bounding box center [352, 170] width 7 height 7
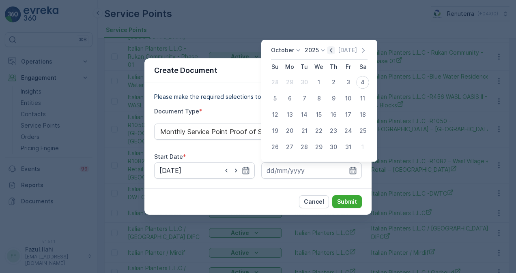
click at [331, 52] on icon "button" at bounding box center [331, 50] width 8 height 8
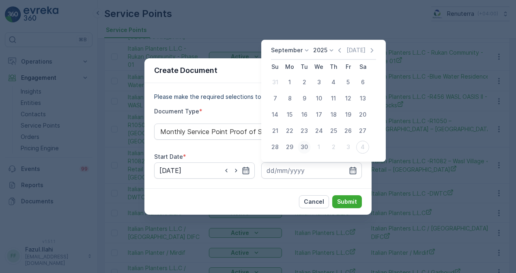
click at [306, 149] on div "30" at bounding box center [304, 147] width 13 height 13
type input "30.09.2025"
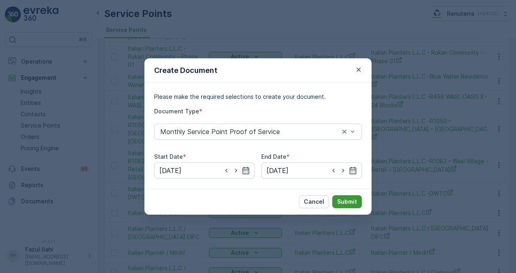
click at [349, 205] on p "Submit" at bounding box center [347, 202] width 20 height 8
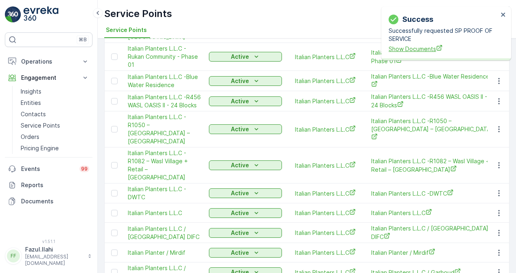
click at [416, 49] on span "Show Documents" at bounding box center [442, 49] width 109 height 9
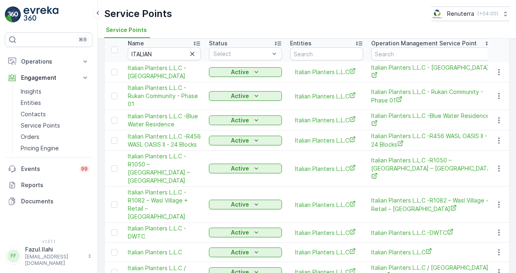
scroll to position [31, 0]
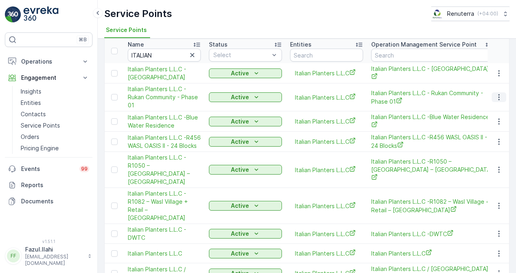
click at [499, 97] on icon "button" at bounding box center [499, 97] width 8 height 8
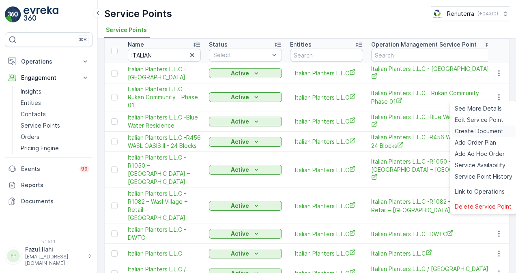
click at [496, 133] on span "Create Document" at bounding box center [478, 131] width 49 height 8
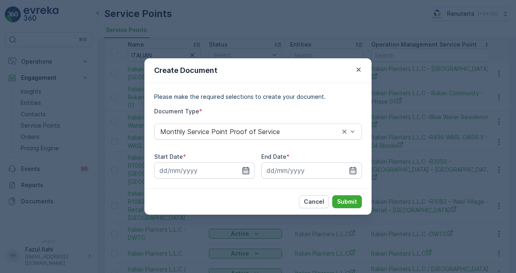
click at [247, 167] on icon "button" at bounding box center [245, 170] width 7 height 7
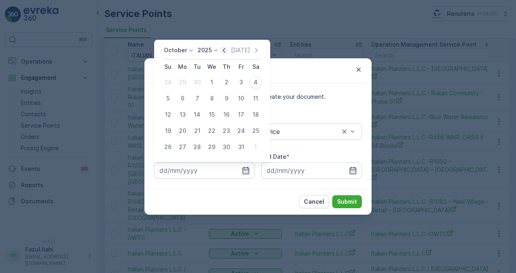
click at [223, 53] on icon "button" at bounding box center [224, 50] width 8 height 8
click at [185, 82] on div "1" at bounding box center [182, 82] width 13 height 13
type input "01.09.2025"
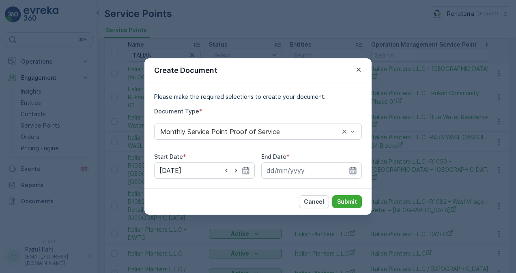
click at [353, 167] on icon "button" at bounding box center [353, 171] width 8 height 8
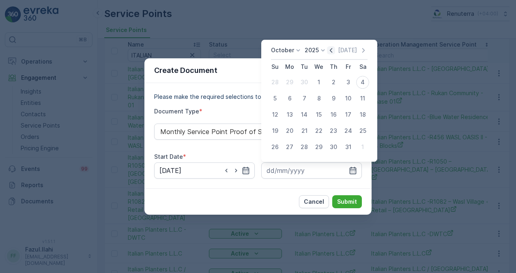
click at [331, 49] on icon "button" at bounding box center [331, 50] width 8 height 8
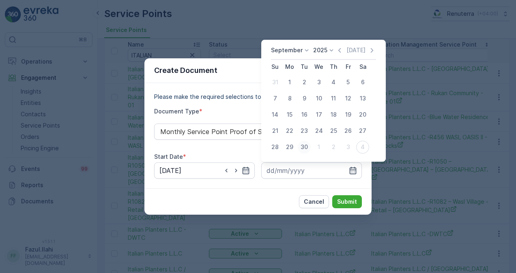
click at [302, 151] on div "30" at bounding box center [304, 147] width 13 height 13
type input "30.09.2025"
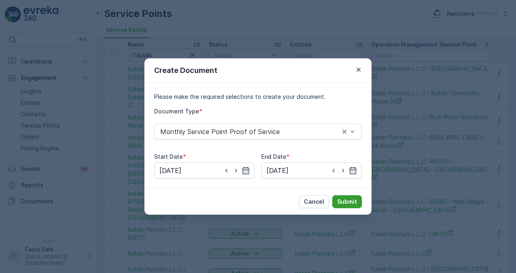
click at [354, 202] on p "Submit" at bounding box center [347, 202] width 20 height 8
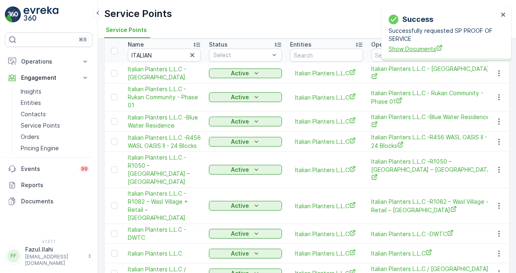
click at [422, 50] on span "Show Documents" at bounding box center [442, 49] width 109 height 9
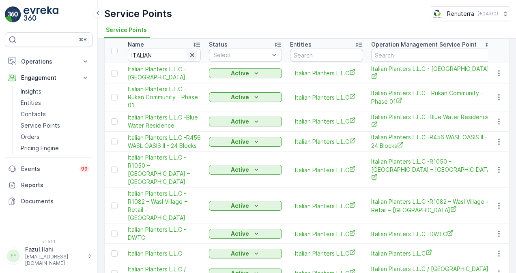
click at [194, 54] on icon "button" at bounding box center [192, 55] width 8 height 8
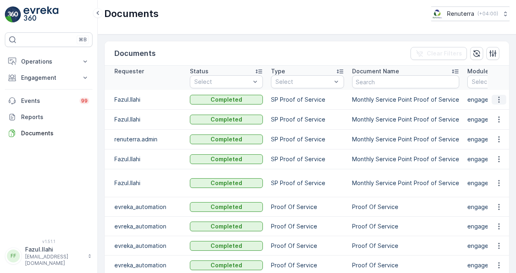
click at [495, 101] on icon "button" at bounding box center [499, 100] width 8 height 8
click at [499, 109] on span "See Details" at bounding box center [496, 111] width 31 height 8
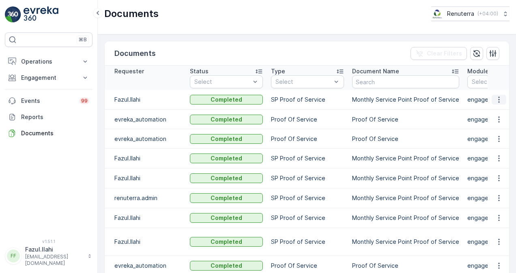
click at [495, 100] on icon "button" at bounding box center [499, 100] width 8 height 8
click at [482, 113] on span "See Details" at bounding box center [496, 111] width 31 height 8
click at [499, 117] on icon "button" at bounding box center [499, 120] width 8 height 8
click at [492, 129] on span "See Details" at bounding box center [496, 131] width 31 height 8
click at [495, 96] on icon "button" at bounding box center [499, 100] width 8 height 8
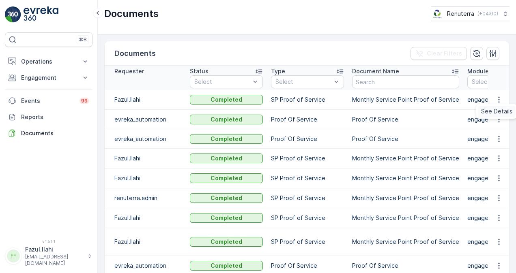
click at [494, 111] on span "See Details" at bounding box center [496, 111] width 31 height 8
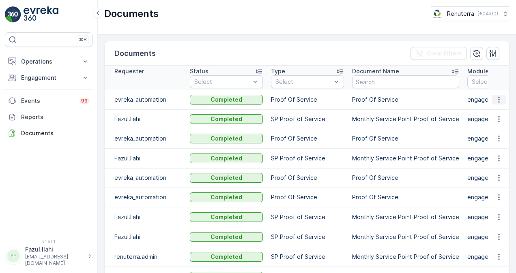
click at [497, 100] on icon "button" at bounding box center [499, 100] width 8 height 8
click at [495, 113] on span "See Details" at bounding box center [496, 111] width 31 height 8
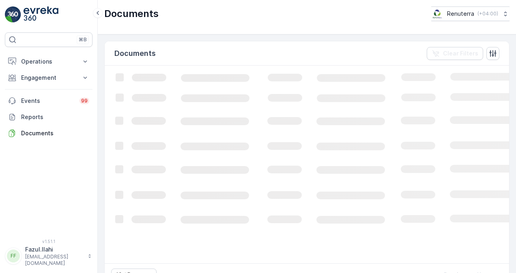
click at [296, 186] on icon "Loading..." at bounding box center [494, 164] width 778 height 197
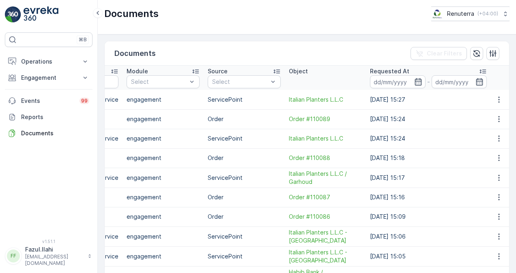
scroll to position [0, 342]
click at [502, 99] on button "button" at bounding box center [498, 100] width 15 height 10
click at [495, 114] on span "See Details" at bounding box center [496, 111] width 31 height 8
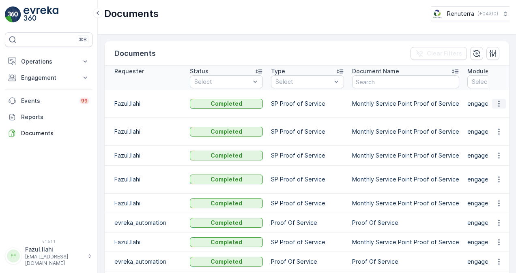
click at [498, 102] on icon "button" at bounding box center [499, 104] width 8 height 8
click at [494, 114] on span "See Details" at bounding box center [496, 115] width 31 height 8
click at [498, 103] on icon "button" at bounding box center [499, 104] width 8 height 8
click at [495, 114] on span "See Details" at bounding box center [496, 115] width 31 height 8
click at [499, 101] on icon "button" at bounding box center [499, 104] width 8 height 8
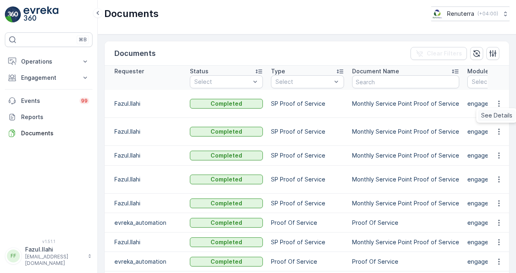
click at [493, 118] on span "See Details" at bounding box center [496, 115] width 31 height 8
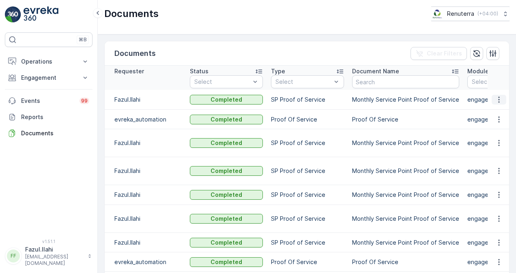
click at [496, 99] on icon "button" at bounding box center [499, 100] width 8 height 8
click at [494, 110] on span "See Details" at bounding box center [496, 111] width 31 height 8
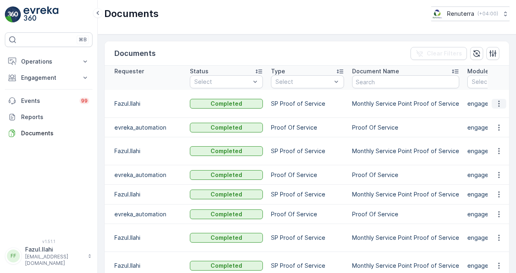
click at [495, 101] on icon "button" at bounding box center [499, 104] width 8 height 8
click at [497, 113] on span "See Details" at bounding box center [496, 111] width 31 height 8
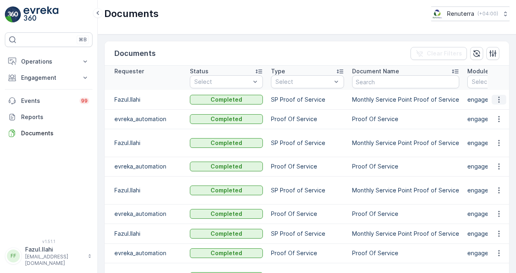
click at [495, 100] on icon "button" at bounding box center [499, 100] width 8 height 8
click at [491, 110] on span "See Details" at bounding box center [496, 111] width 31 height 8
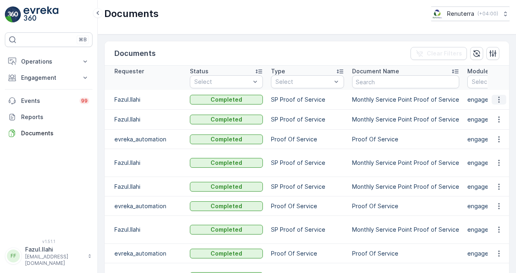
click at [501, 99] on button "button" at bounding box center [498, 100] width 15 height 10
click at [499, 111] on span "See Details" at bounding box center [496, 111] width 31 height 8
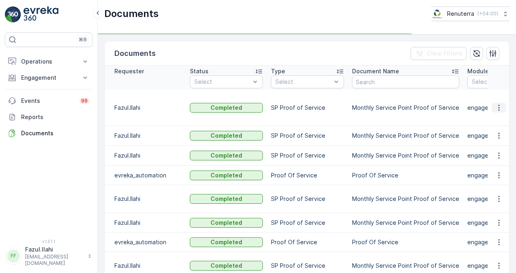
click at [501, 104] on icon "button" at bounding box center [499, 108] width 8 height 8
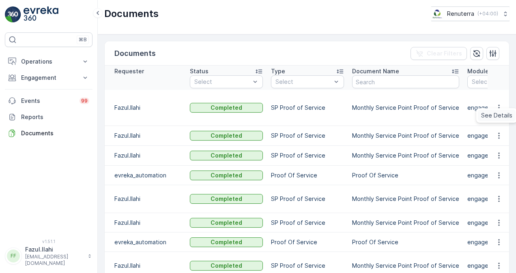
click at [500, 116] on span "See Details" at bounding box center [496, 115] width 31 height 8
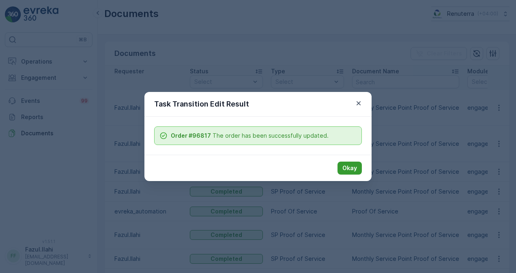
click at [345, 168] on p "Okay" at bounding box center [349, 168] width 15 height 8
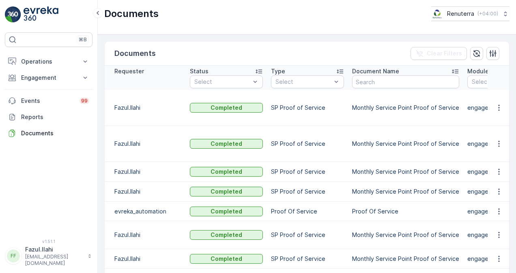
click at [503, 108] on td at bounding box center [498, 108] width 22 height 36
click at [498, 104] on icon "button" at bounding box center [499, 108] width 8 height 8
click at [494, 116] on span "See Details" at bounding box center [501, 116] width 31 height 8
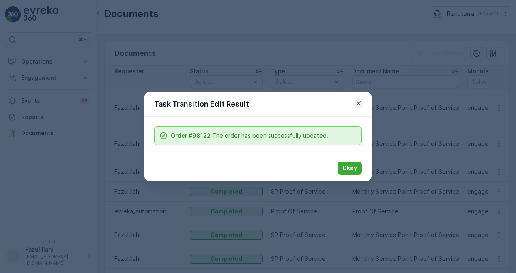
click at [359, 102] on icon "button" at bounding box center [358, 103] width 4 height 4
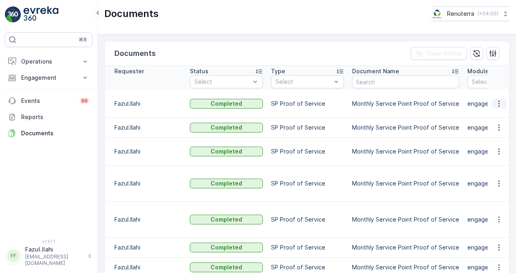
click at [497, 102] on icon "button" at bounding box center [499, 104] width 8 height 8
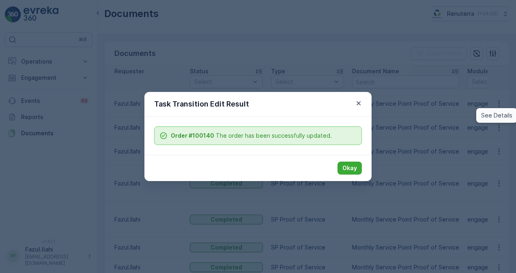
click at [497, 114] on span "See Details" at bounding box center [496, 115] width 31 height 8
click at [356, 104] on icon "button" at bounding box center [358, 103] width 8 height 8
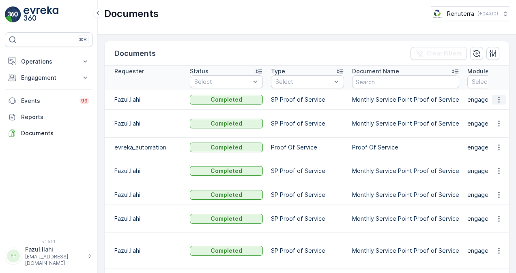
click at [498, 103] on icon "button" at bounding box center [498, 100] width 1 height 6
click at [489, 116] on span "See Details" at bounding box center [496, 115] width 31 height 8
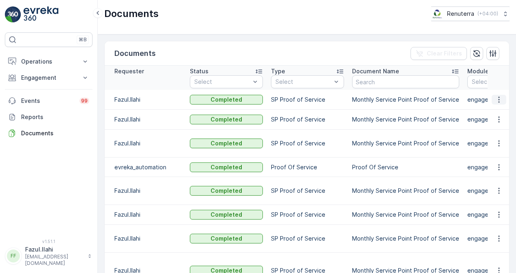
click at [499, 99] on icon "button" at bounding box center [499, 100] width 8 height 8
click at [499, 108] on span "See Details" at bounding box center [496, 111] width 31 height 8
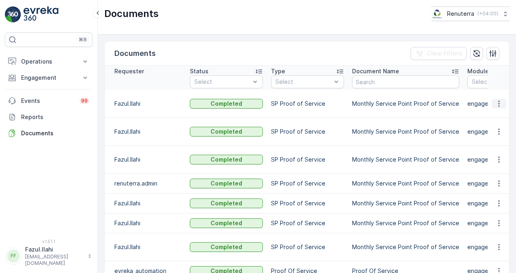
click at [500, 106] on icon "button" at bounding box center [499, 104] width 8 height 8
click at [496, 116] on span "See Details" at bounding box center [496, 115] width 31 height 8
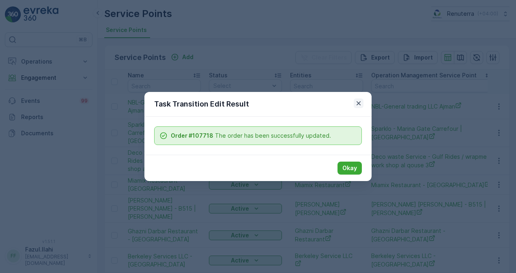
click at [359, 101] on icon "button" at bounding box center [358, 103] width 8 height 8
click at [361, 102] on icon "button" at bounding box center [358, 103] width 8 height 8
